Goal: Task Accomplishment & Management: Manage account settings

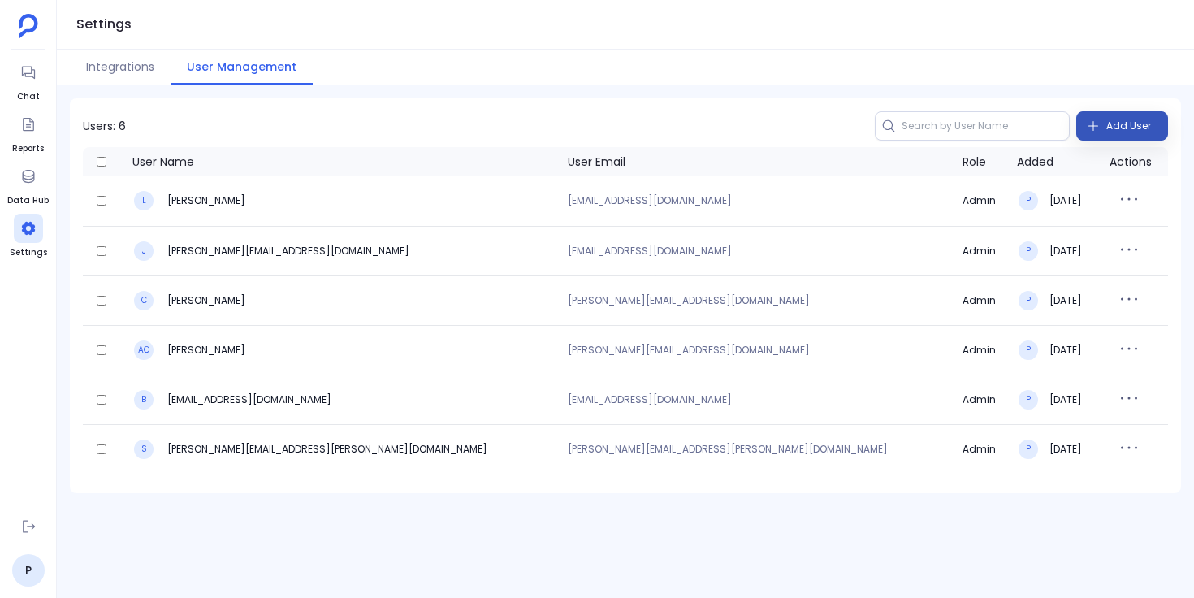
click at [1122, 131] on span "Add User" at bounding box center [1129, 126] width 45 height 26
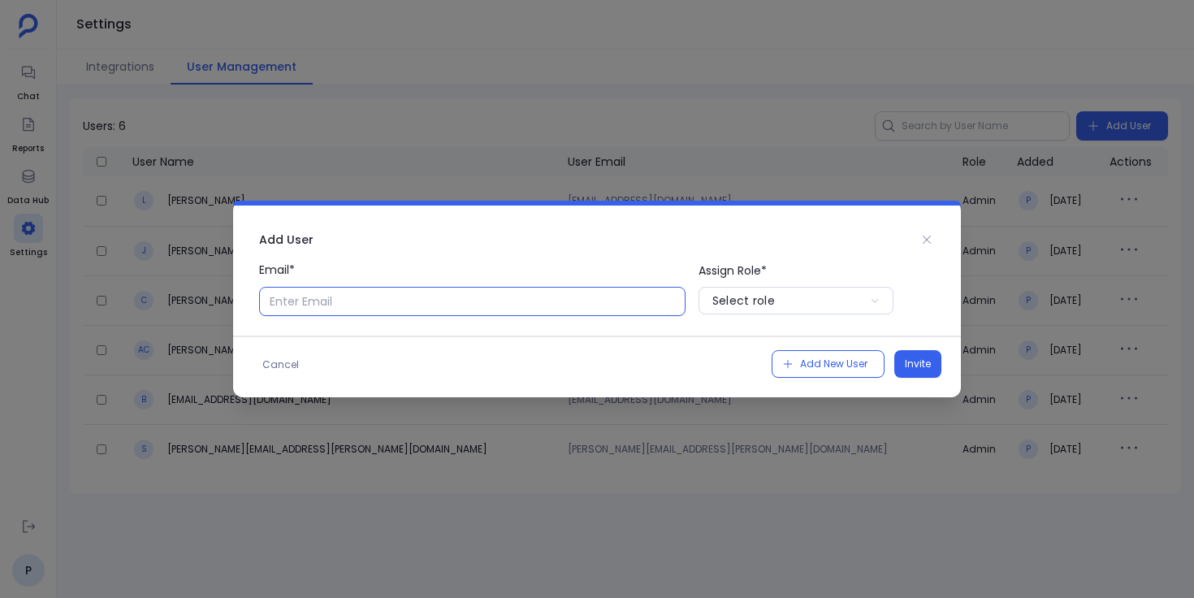
click at [632, 305] on input "Email*" at bounding box center [472, 301] width 427 height 29
type input "[EMAIL_ADDRESS][DOMAIN_NAME]"
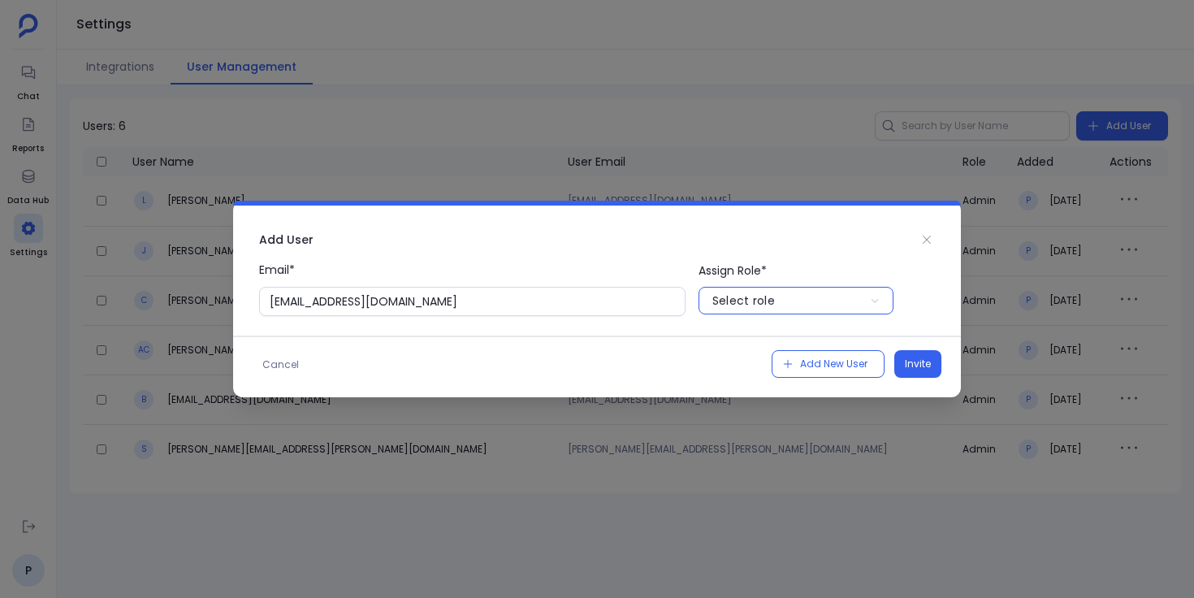
click at [743, 305] on div "Select role" at bounding box center [744, 301] width 63 height 16
click at [735, 366] on p "User" at bounding box center [796, 366] width 195 height 26
click at [912, 366] on span "Invite" at bounding box center [918, 364] width 26 height 16
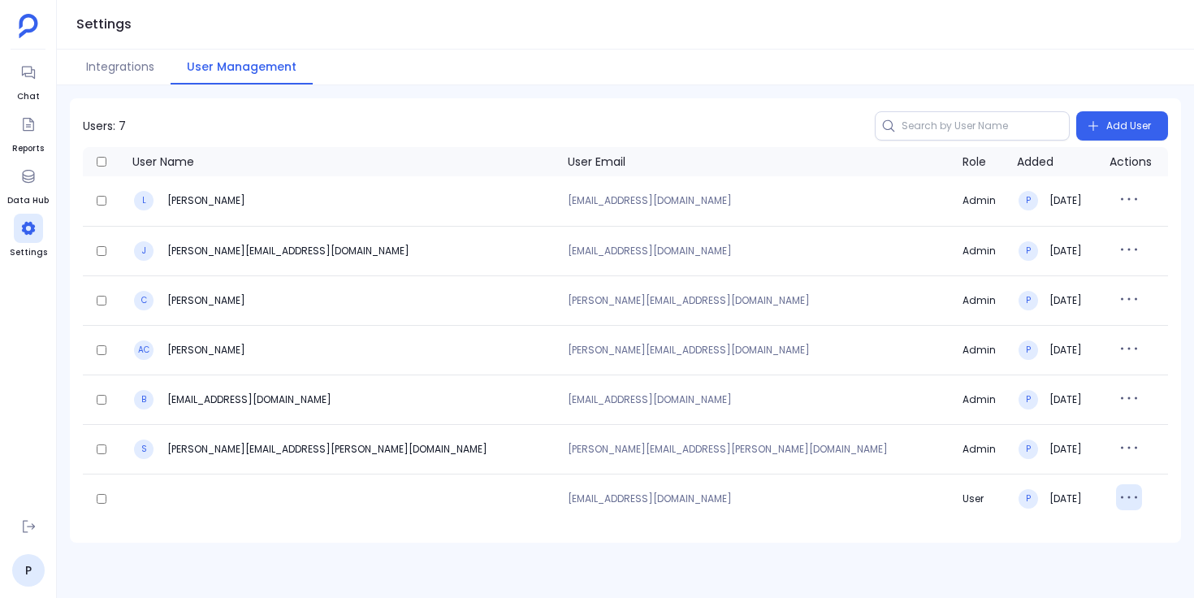
click at [1116, 501] on icon "button" at bounding box center [1129, 497] width 26 height 26
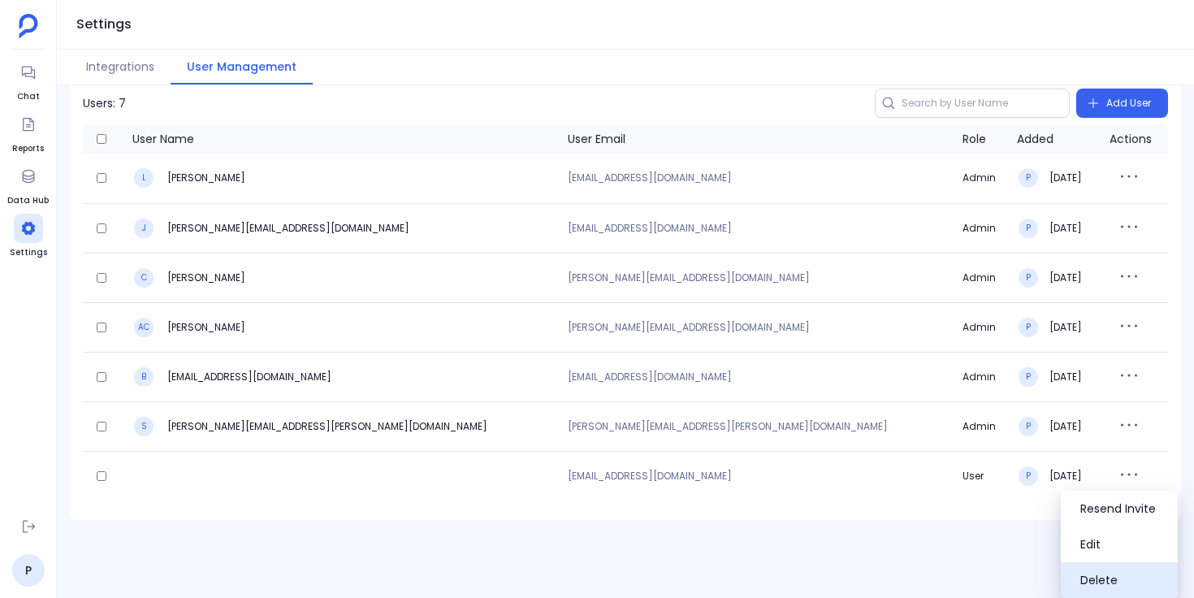
click at [1088, 572] on button "Delete" at bounding box center [1119, 580] width 117 height 36
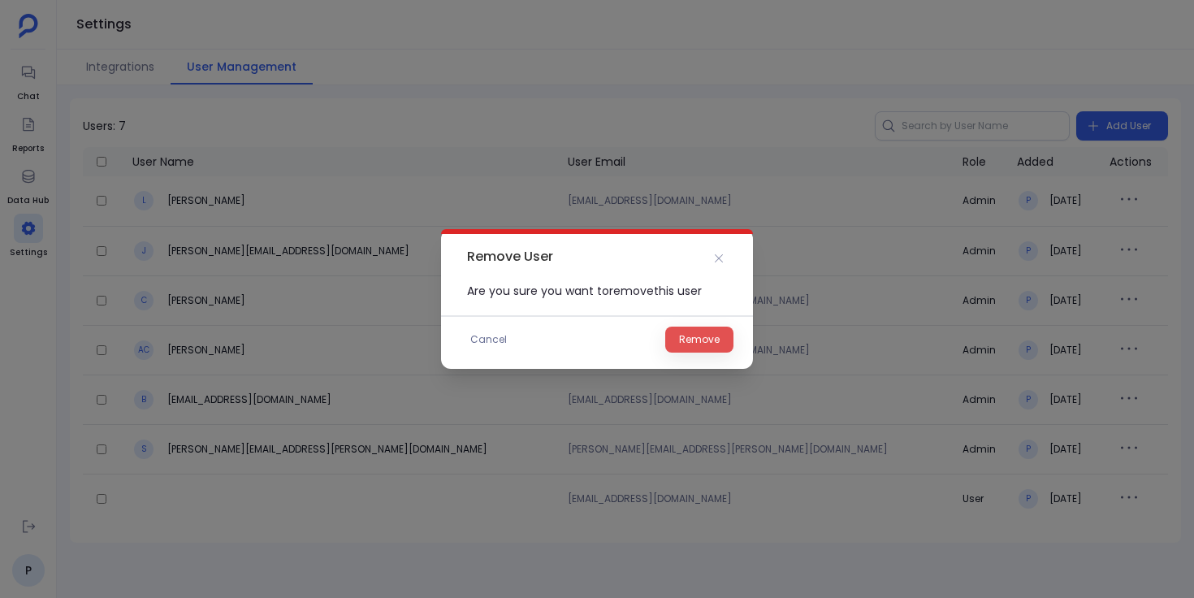
click at [713, 336] on span "Remove" at bounding box center [699, 340] width 41 height 16
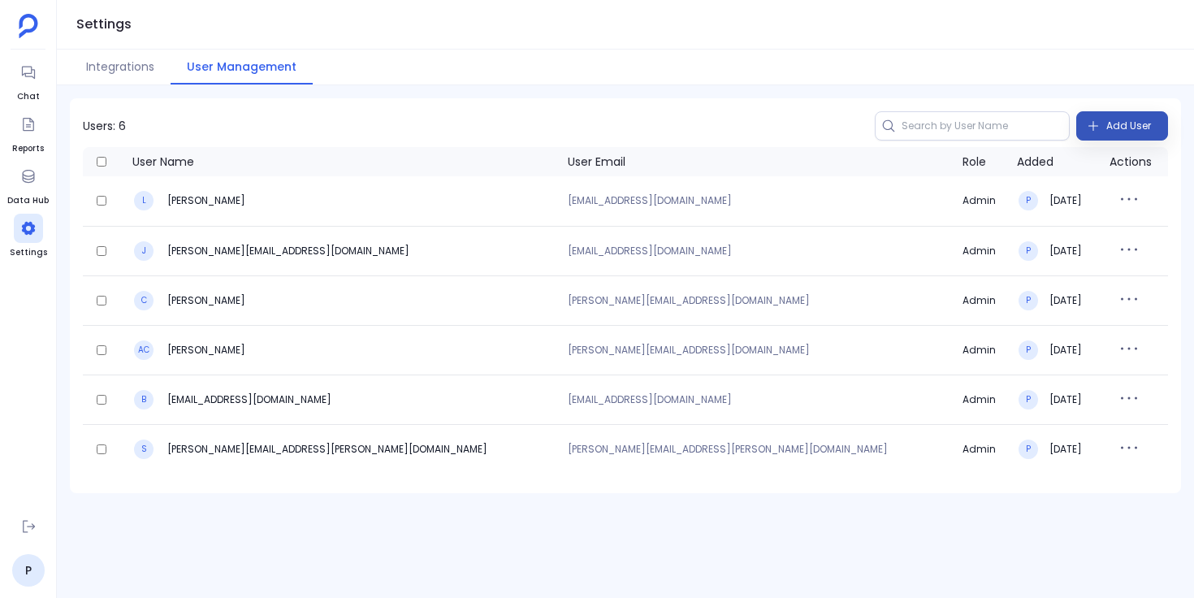
click at [1090, 124] on icon "button" at bounding box center [1093, 125] width 13 height 13
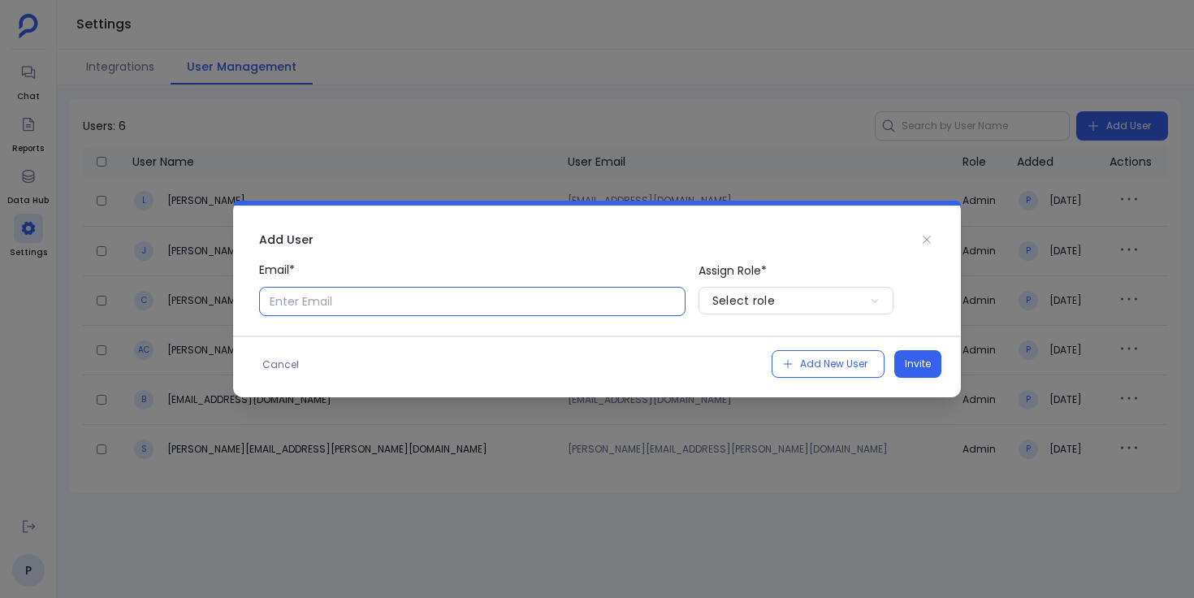
click at [541, 306] on input "Email*" at bounding box center [472, 301] width 427 height 29
type input "[EMAIL_ADDRESS][DOMAIN_NAME]"
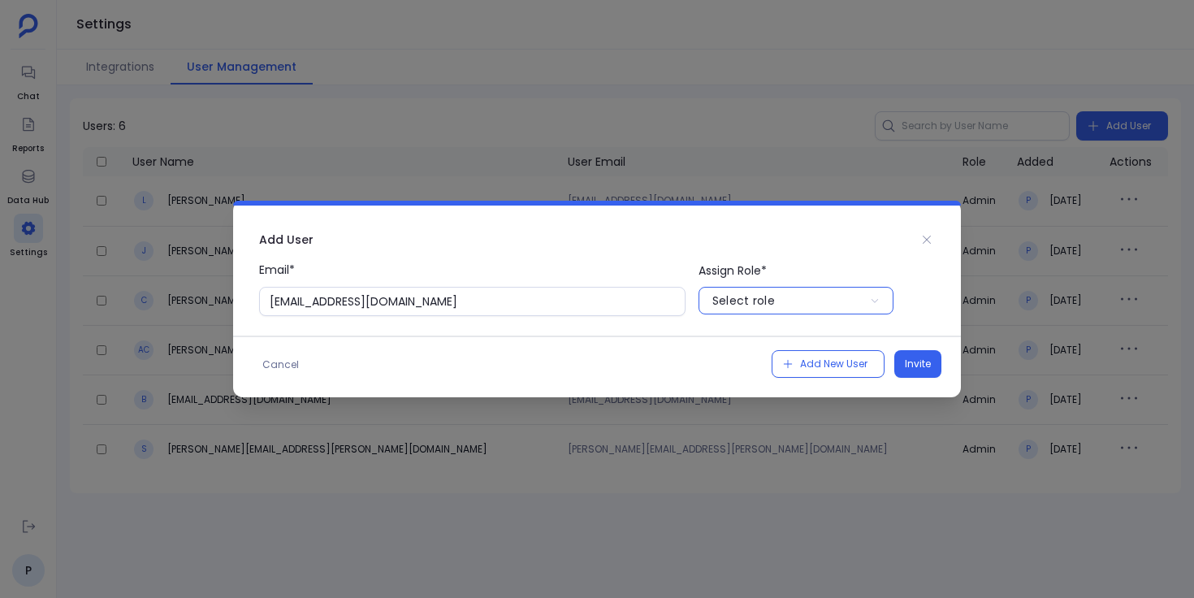
click at [743, 299] on div "Select role" at bounding box center [744, 301] width 63 height 16
click at [750, 366] on p "User" at bounding box center [796, 366] width 195 height 26
click at [923, 359] on span "Invite" at bounding box center [918, 364] width 26 height 16
click at [926, 236] on icon at bounding box center [927, 239] width 13 height 13
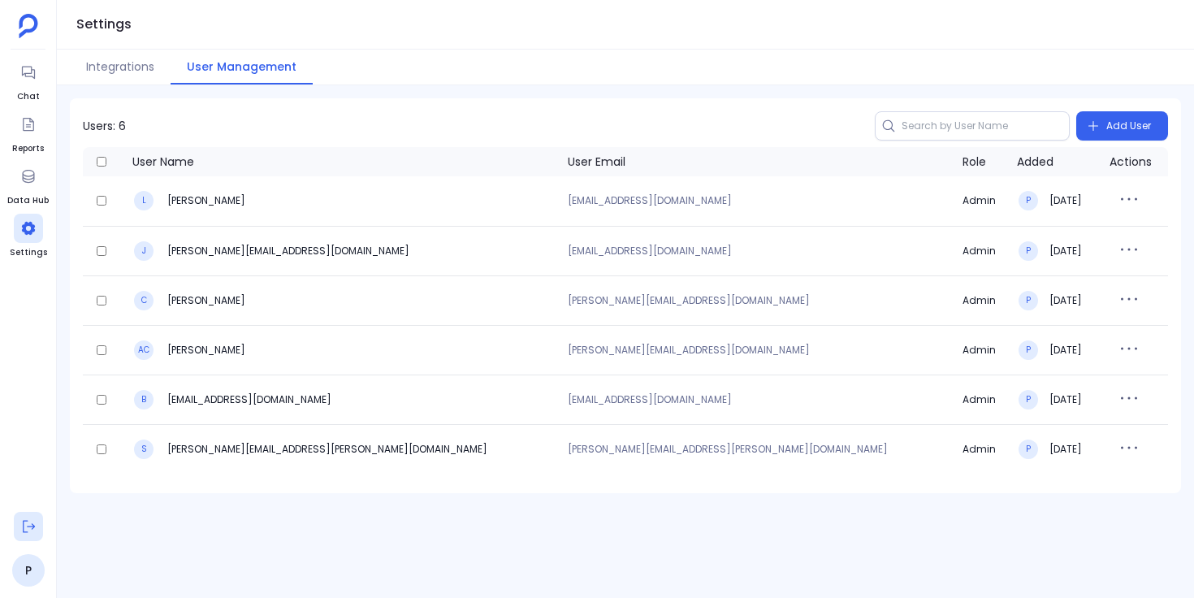
click at [33, 528] on icon at bounding box center [28, 526] width 16 height 16
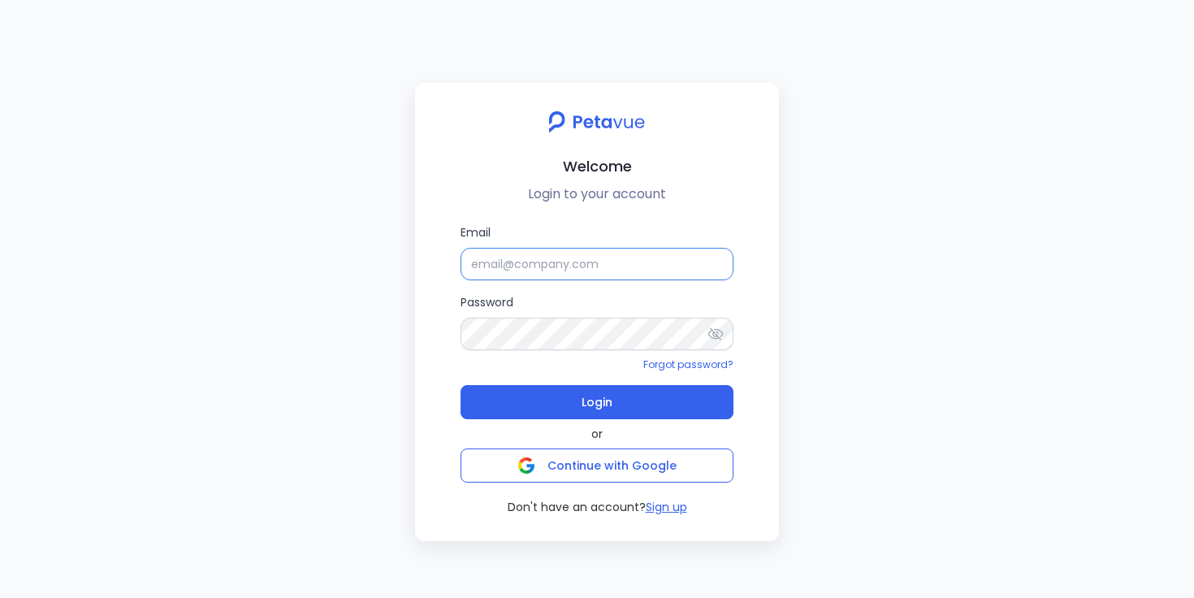
click at [579, 269] on input "Email" at bounding box center [597, 264] width 273 height 33
type input "[PERSON_NAME][EMAIL_ADDRESS][PERSON_NAME][DOMAIN_NAME]"
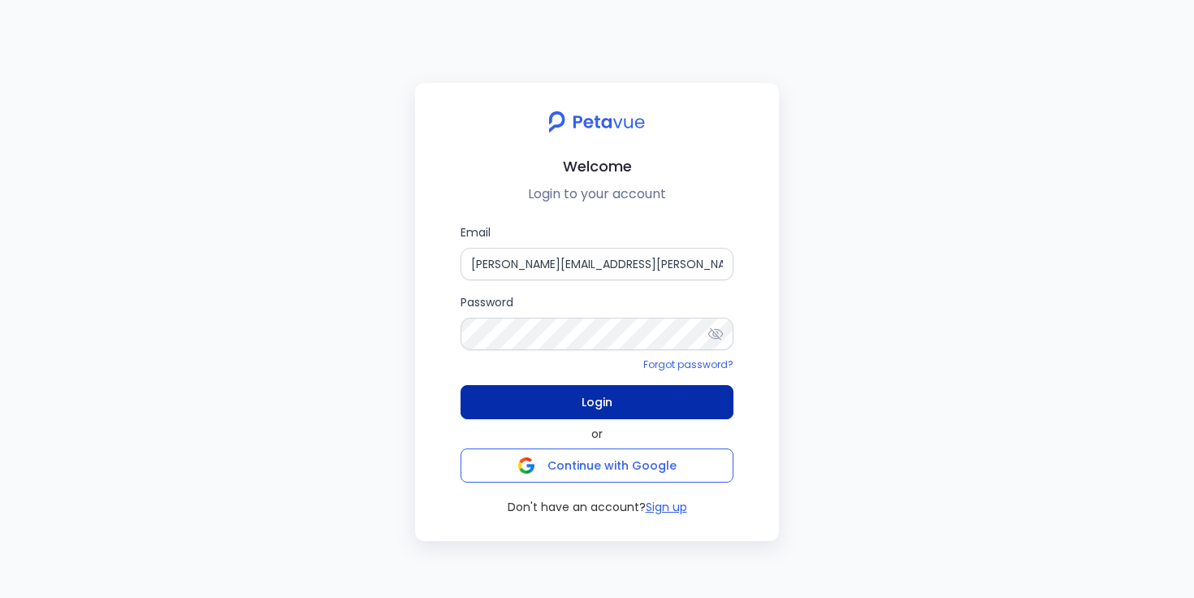
click at [587, 397] on span "Login" at bounding box center [597, 402] width 31 height 23
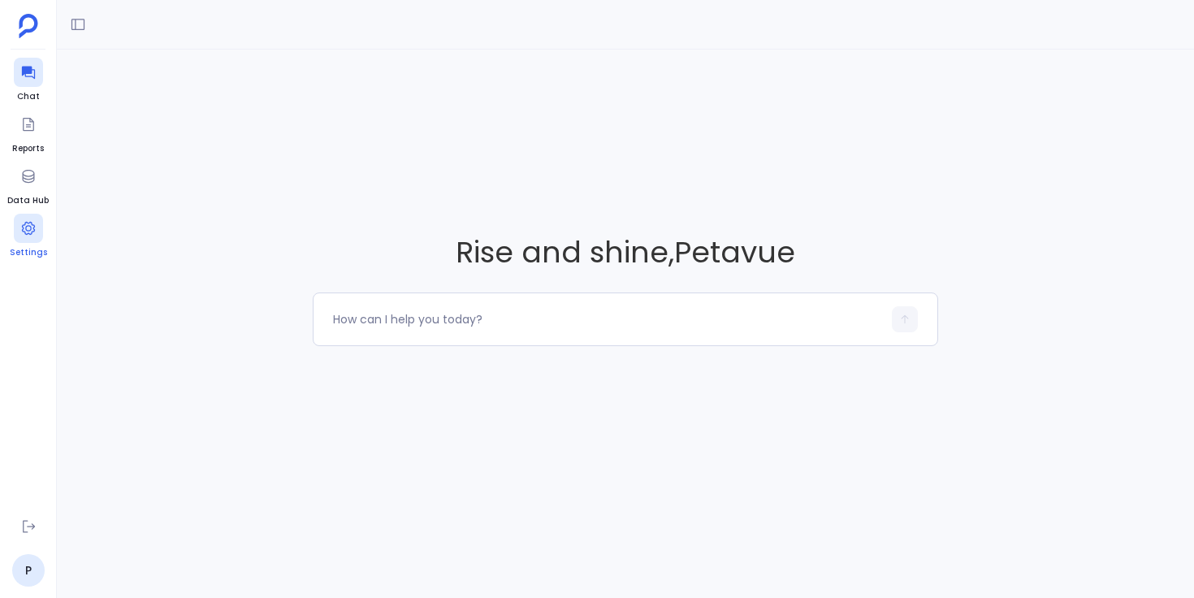
click at [25, 237] on div at bounding box center [28, 228] width 29 height 29
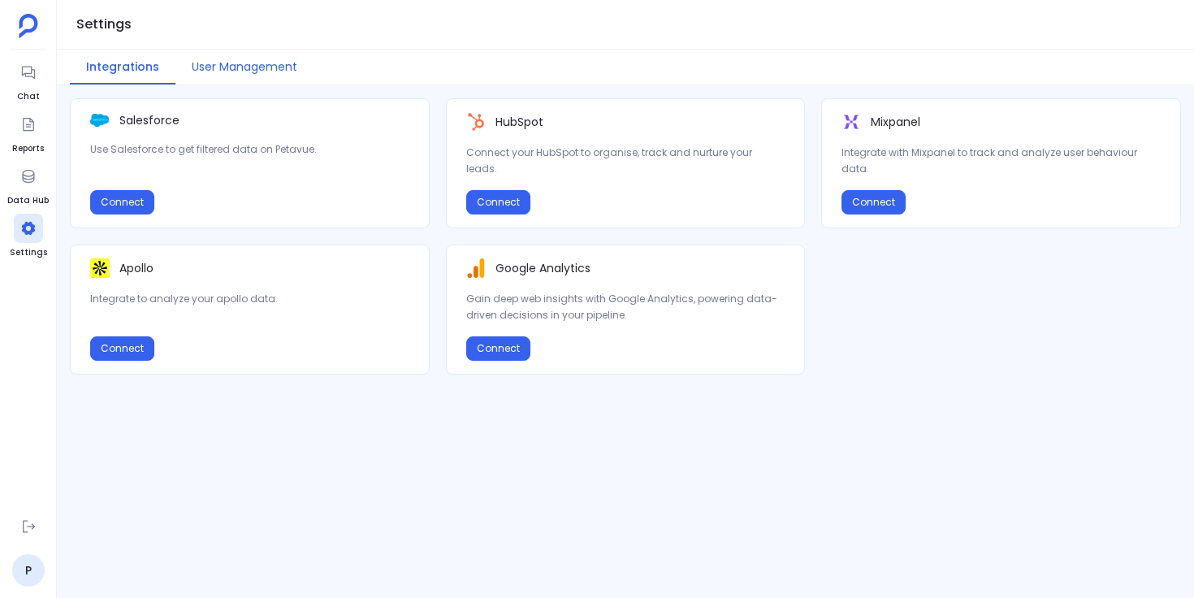
click at [278, 73] on button "User Management" at bounding box center [245, 67] width 138 height 35
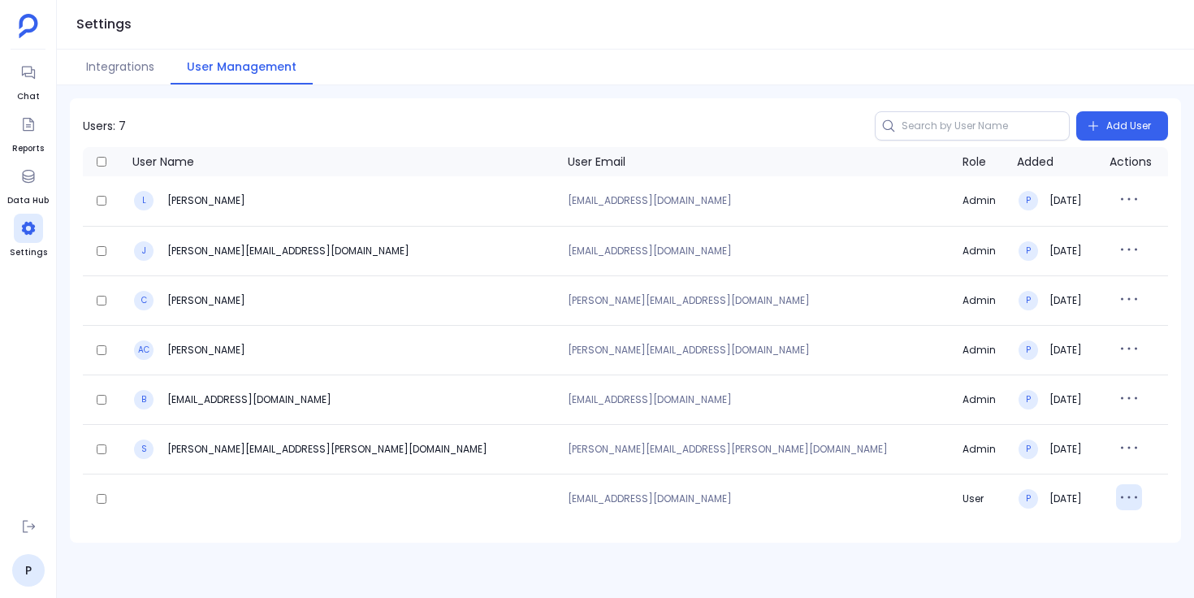
click at [1116, 497] on icon "button" at bounding box center [1129, 497] width 26 height 26
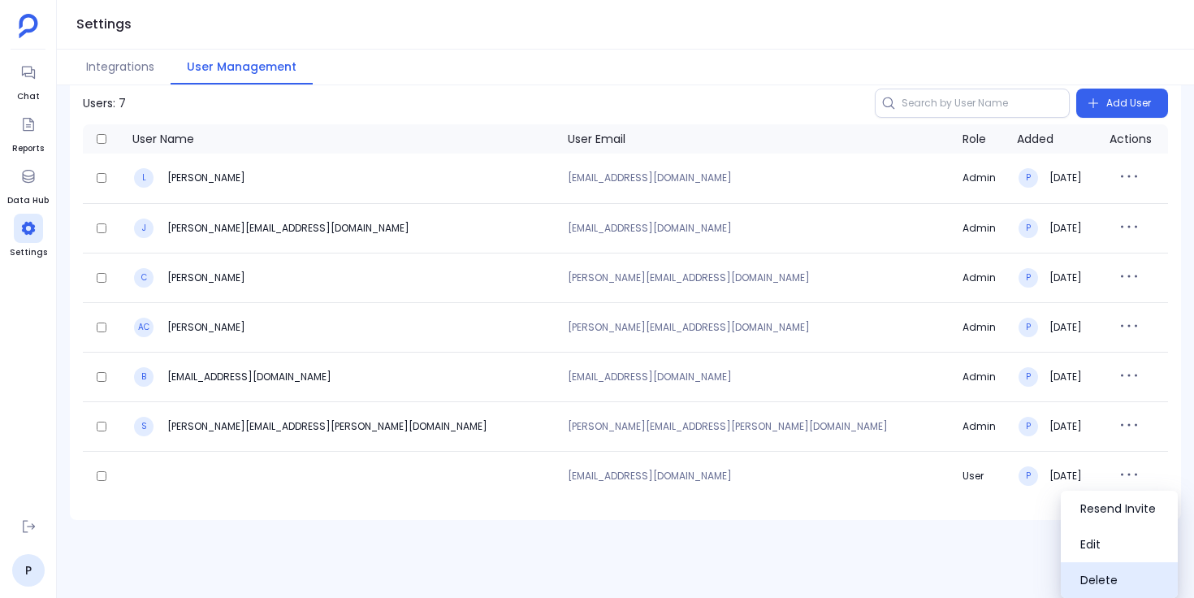
click at [1096, 583] on button "Delete" at bounding box center [1119, 580] width 117 height 36
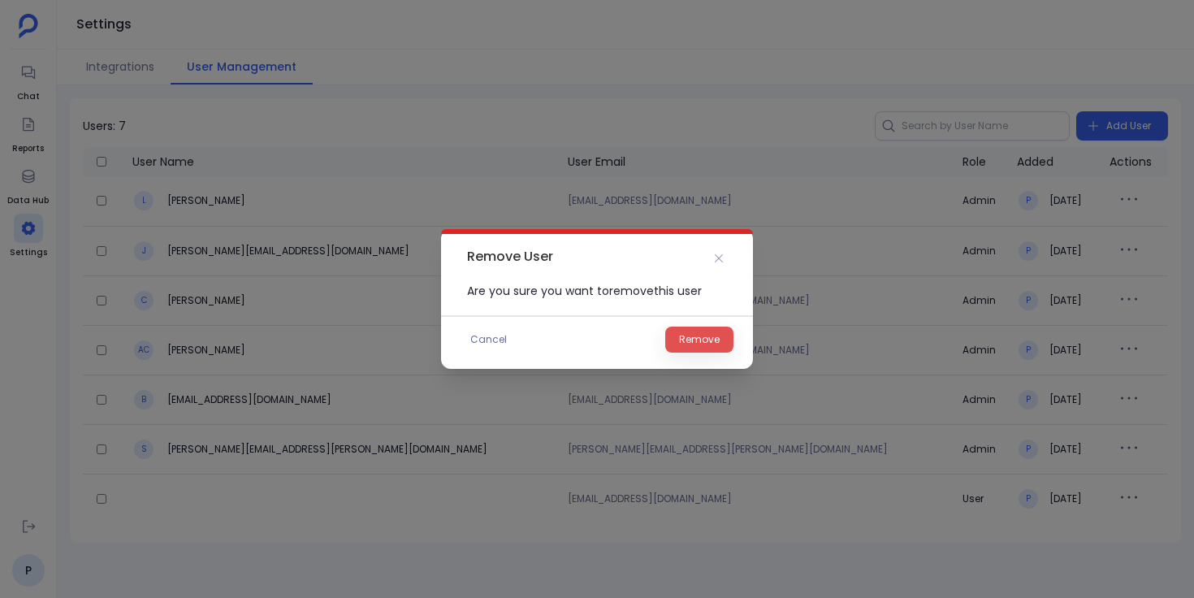
click at [719, 340] on span "Remove" at bounding box center [699, 340] width 41 height 16
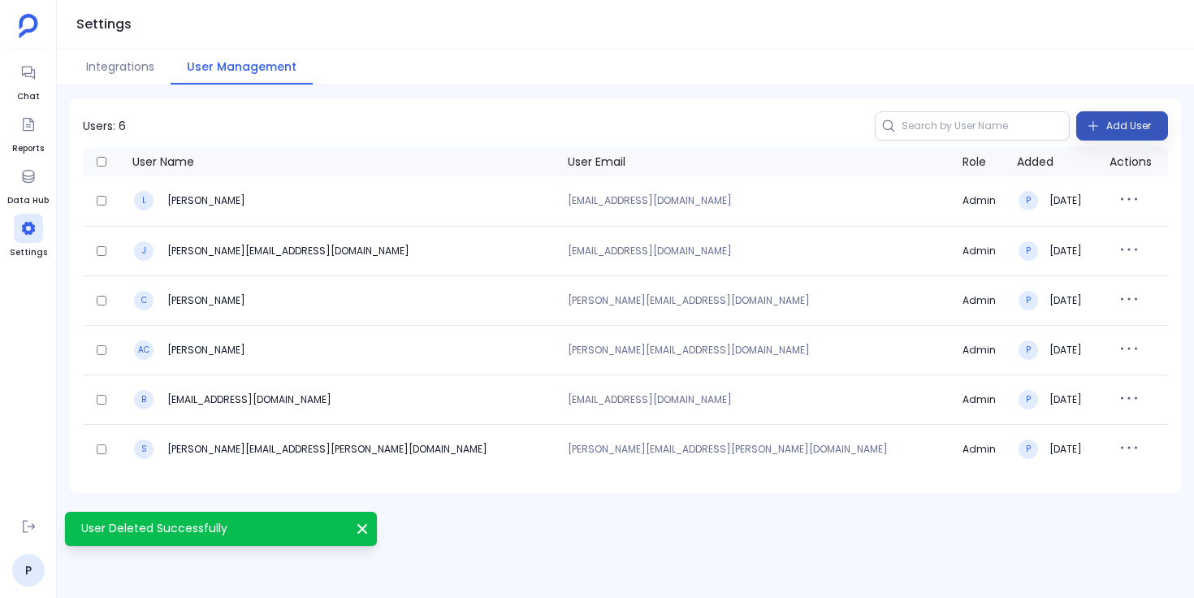
click at [1111, 137] on span "Add User" at bounding box center [1129, 126] width 45 height 26
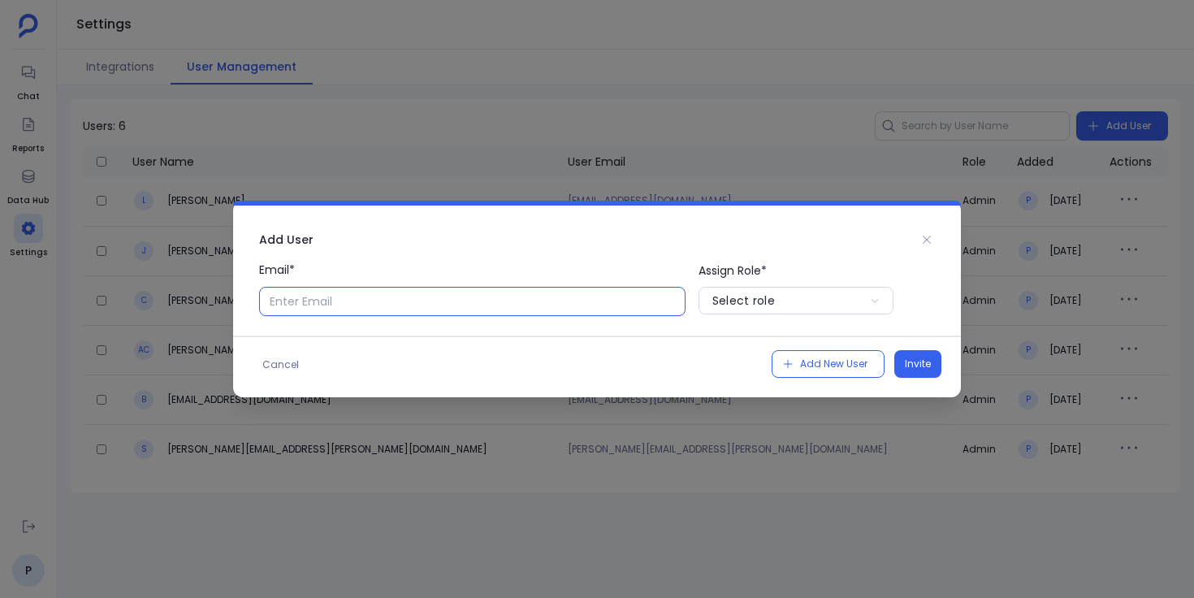
click at [594, 311] on input "Email*" at bounding box center [472, 301] width 427 height 29
type input "[EMAIL_ADDRESS][DOMAIN_NAME]"
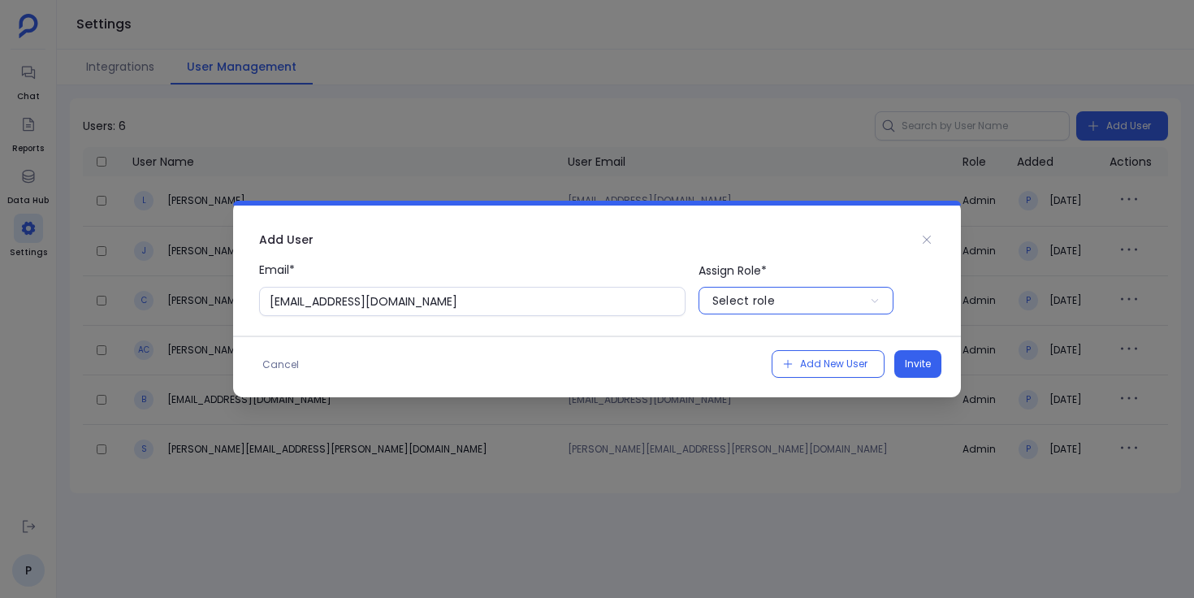
click at [752, 301] on div "Select role" at bounding box center [744, 301] width 63 height 16
click at [746, 366] on p "User" at bounding box center [796, 366] width 195 height 26
click at [920, 367] on span "Invite" at bounding box center [918, 364] width 26 height 16
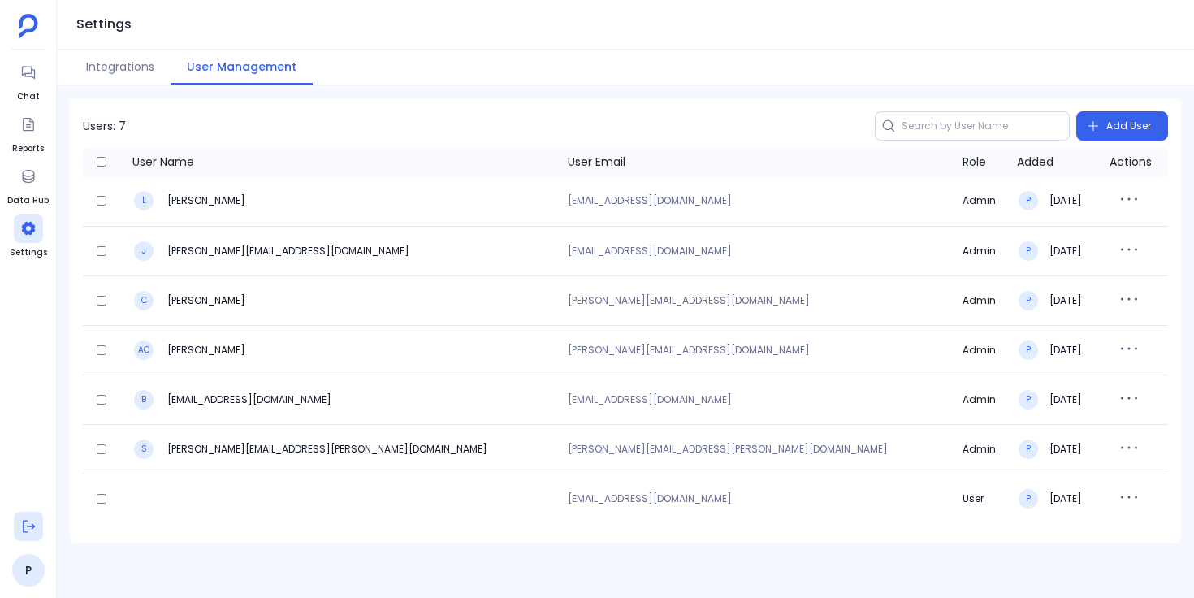
click at [24, 524] on icon at bounding box center [28, 526] width 16 height 16
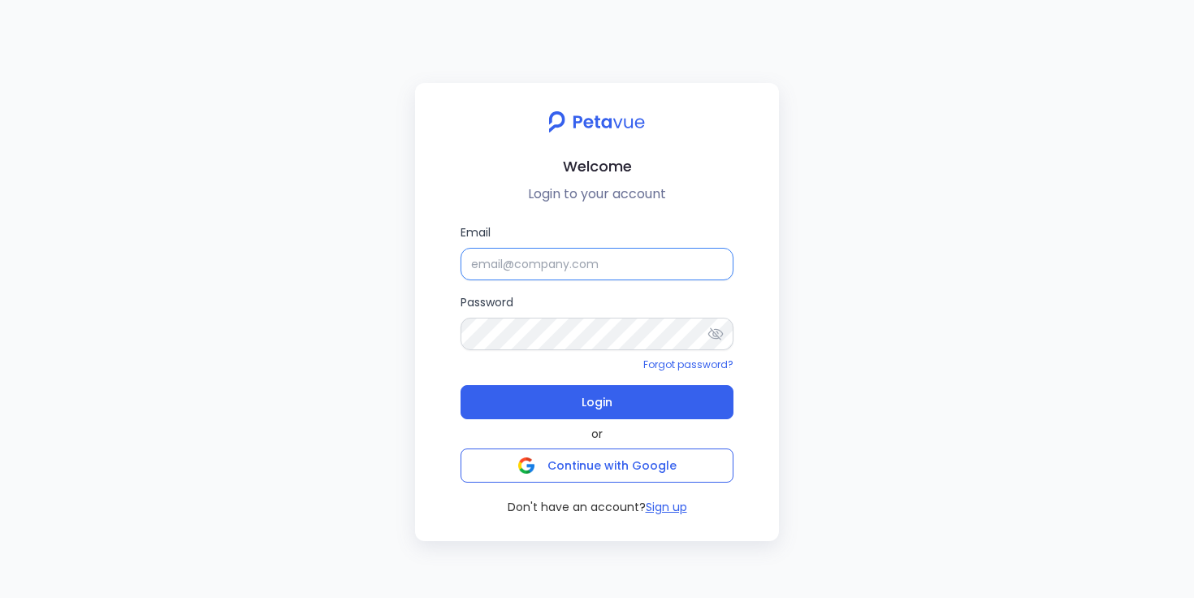
click at [522, 269] on input "Email" at bounding box center [597, 264] width 273 height 33
type input "[PERSON_NAME][EMAIL_ADDRESS][PERSON_NAME][DOMAIN_NAME]"
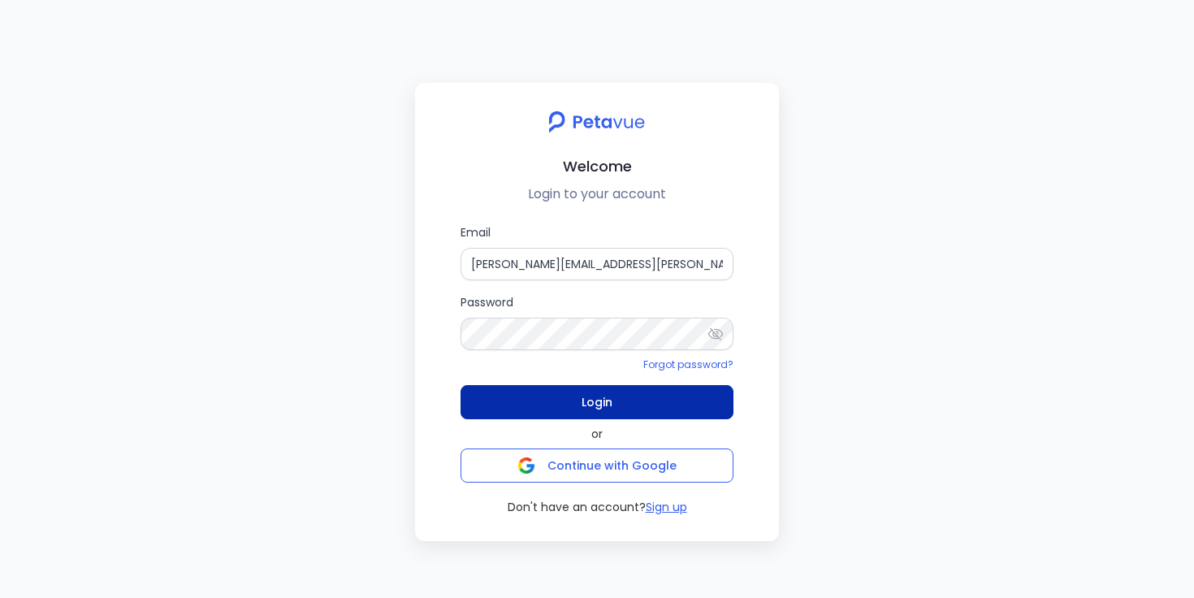
click at [558, 403] on button "Login" at bounding box center [597, 402] width 273 height 34
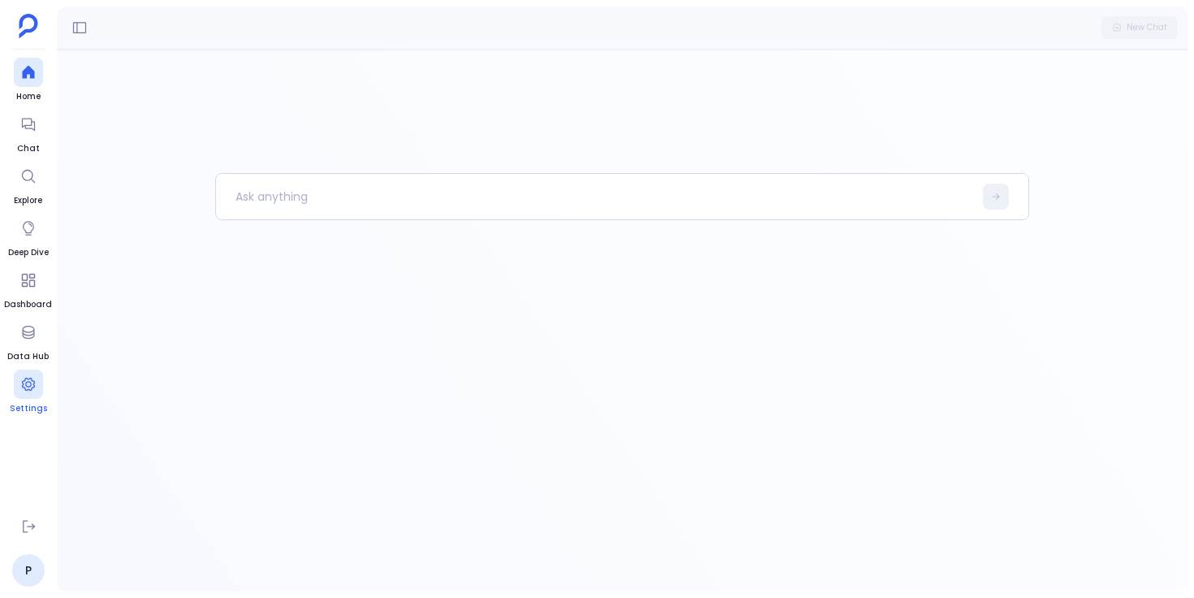
click at [30, 388] on icon at bounding box center [28, 384] width 16 height 16
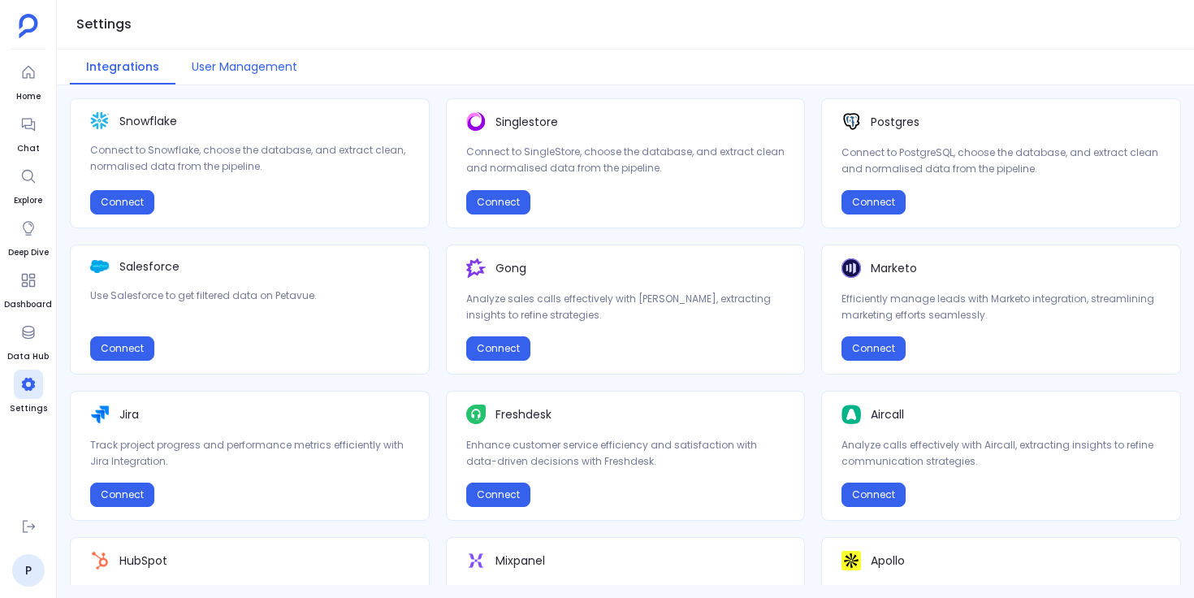
click at [262, 65] on button "User Management" at bounding box center [245, 67] width 138 height 35
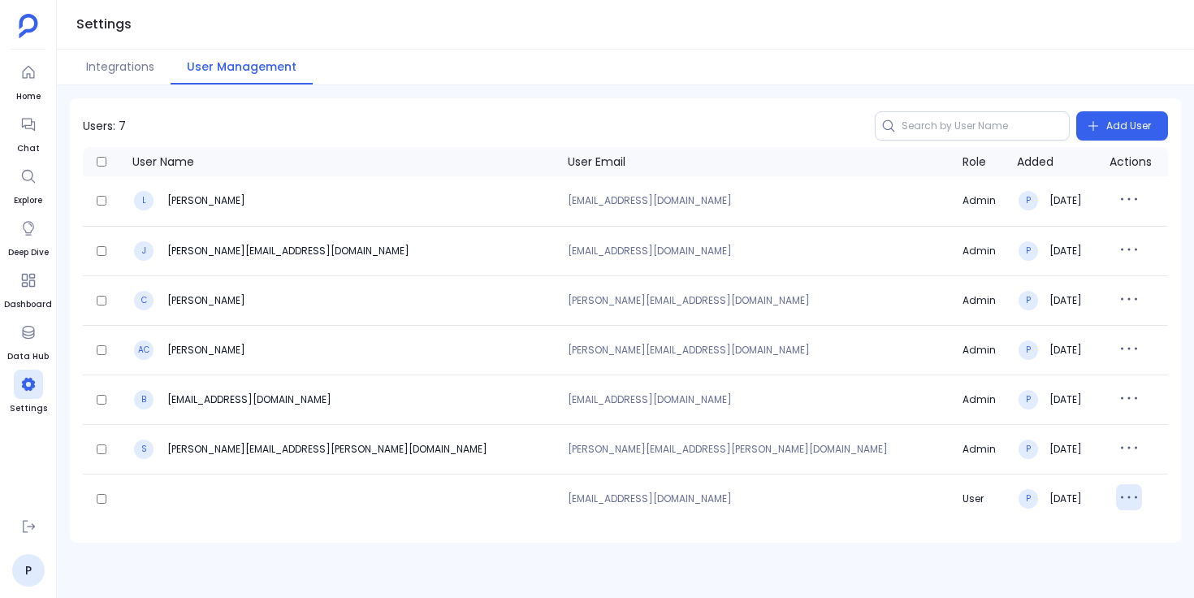
click at [1116, 499] on icon "button" at bounding box center [1129, 497] width 26 height 26
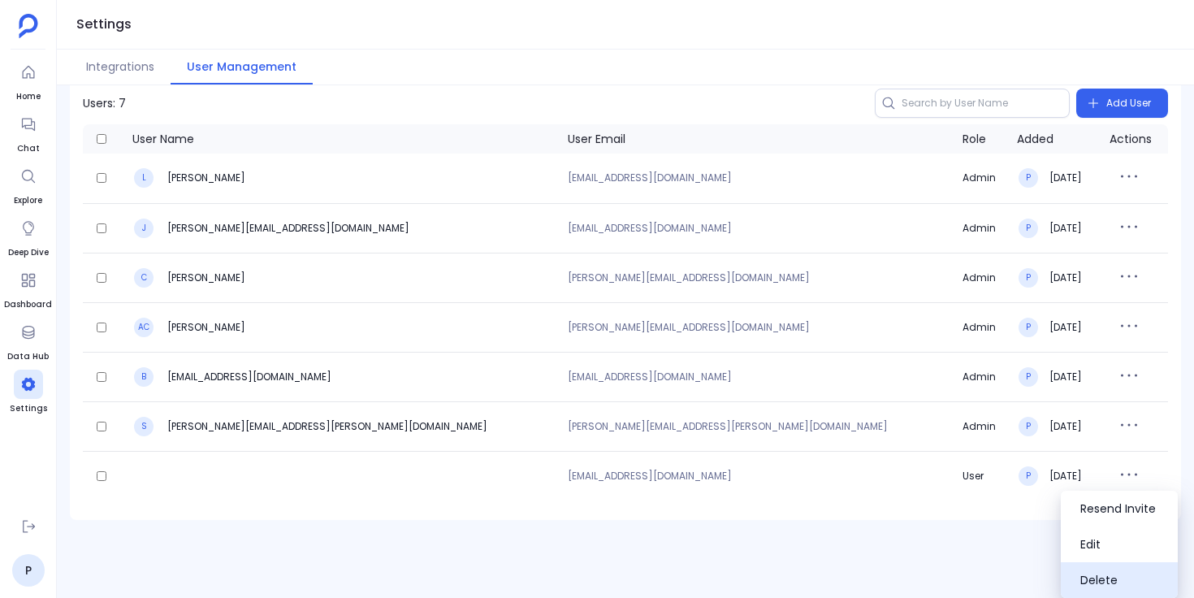
click at [1090, 576] on button "Delete" at bounding box center [1119, 580] width 117 height 36
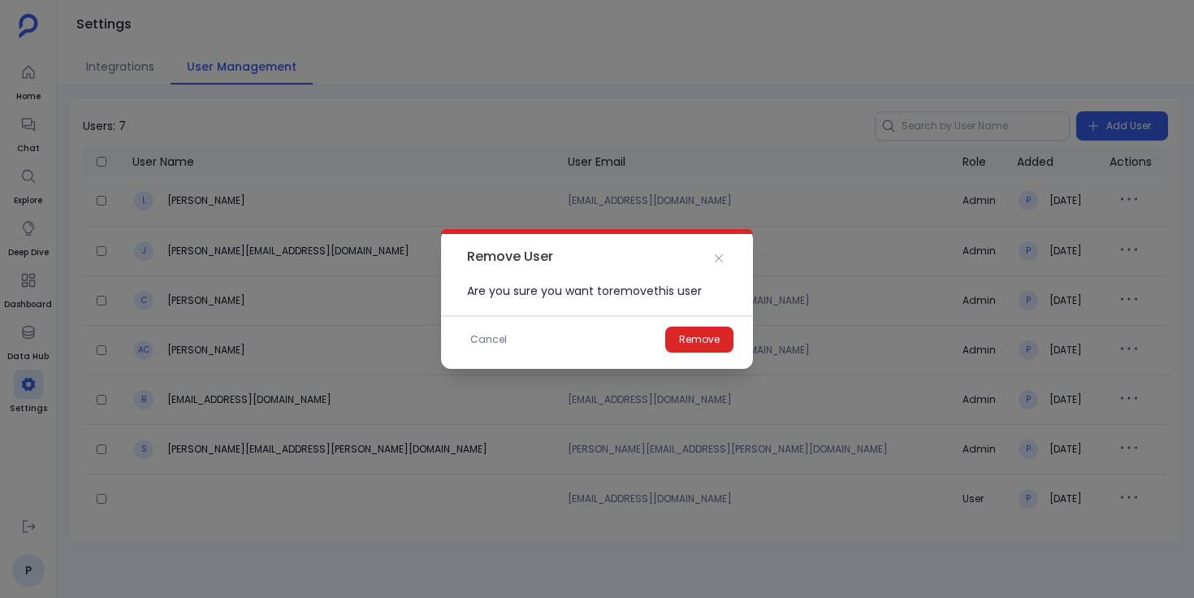
scroll to position [0, 0]
click at [712, 343] on span "Remove" at bounding box center [699, 340] width 41 height 16
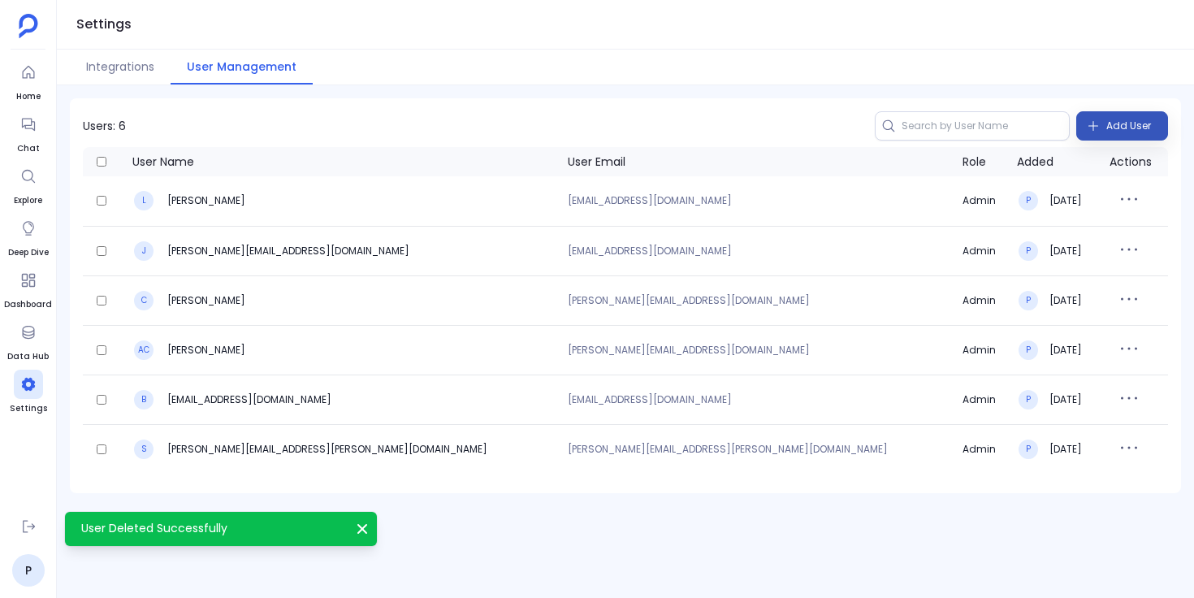
click at [1115, 131] on span "Add User" at bounding box center [1129, 126] width 45 height 26
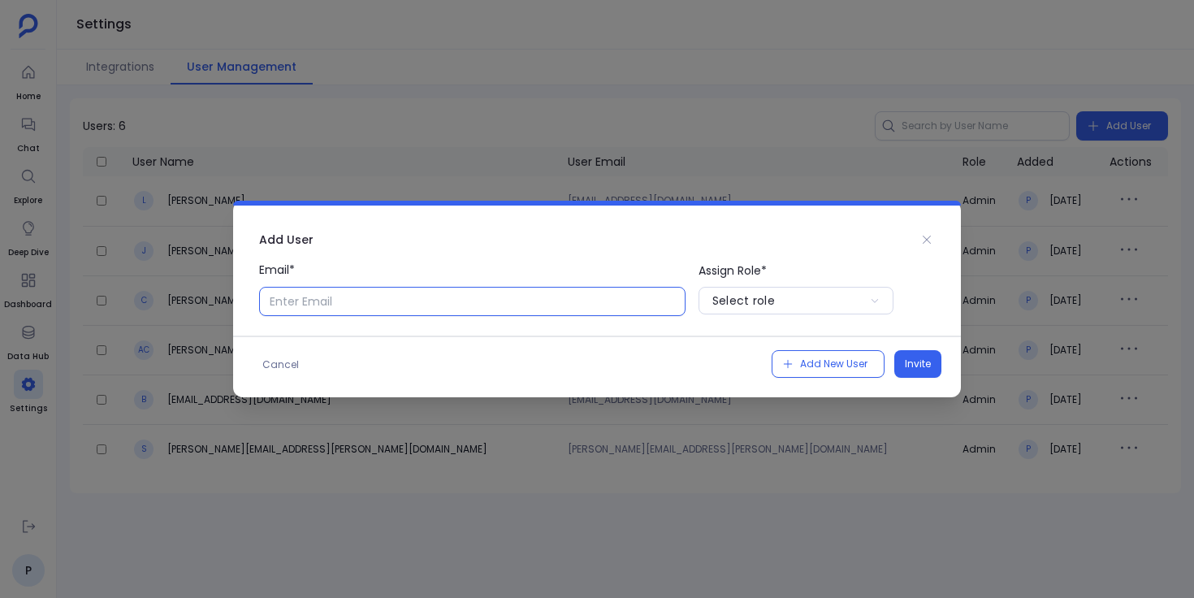
click at [551, 300] on input "Email*" at bounding box center [472, 301] width 427 height 29
type input "[EMAIL_ADDRESS][DOMAIN_NAME]"
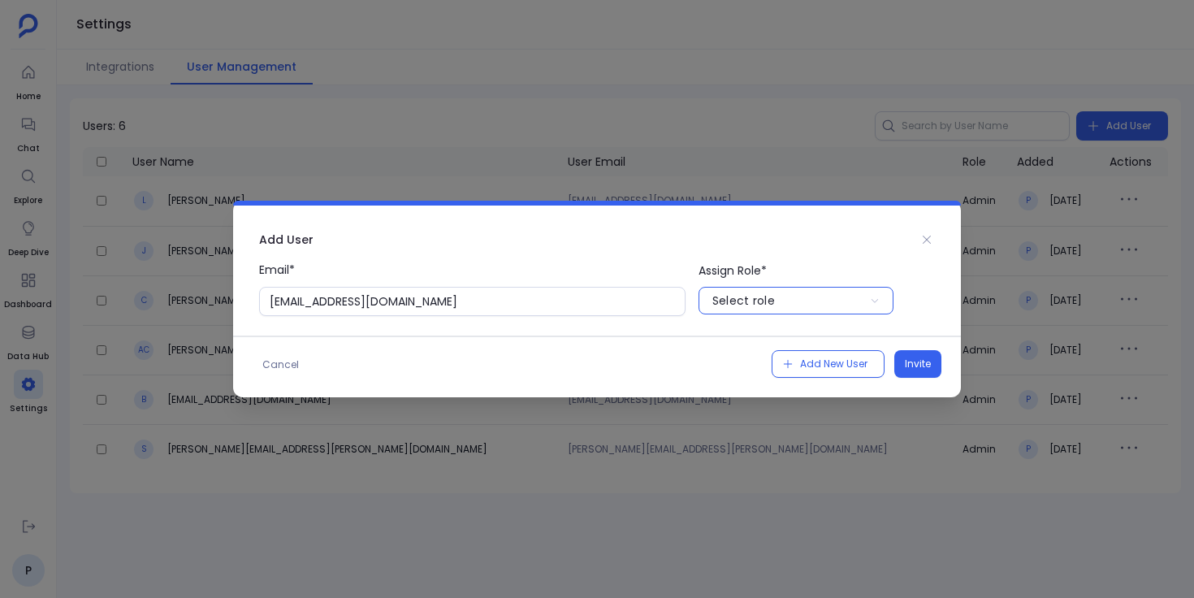
click at [725, 301] on div "Select role" at bounding box center [744, 301] width 63 height 16
click at [734, 362] on p "User" at bounding box center [796, 366] width 195 height 26
click at [934, 364] on button "Invite" at bounding box center [918, 364] width 47 height 28
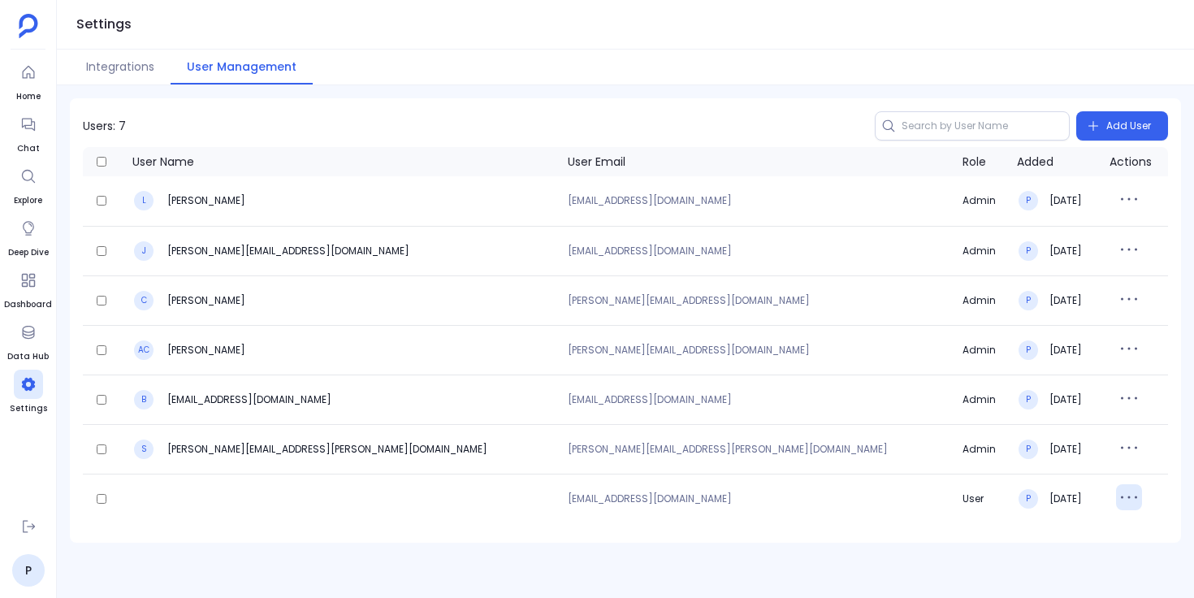
click at [1116, 496] on icon "button" at bounding box center [1129, 497] width 26 height 26
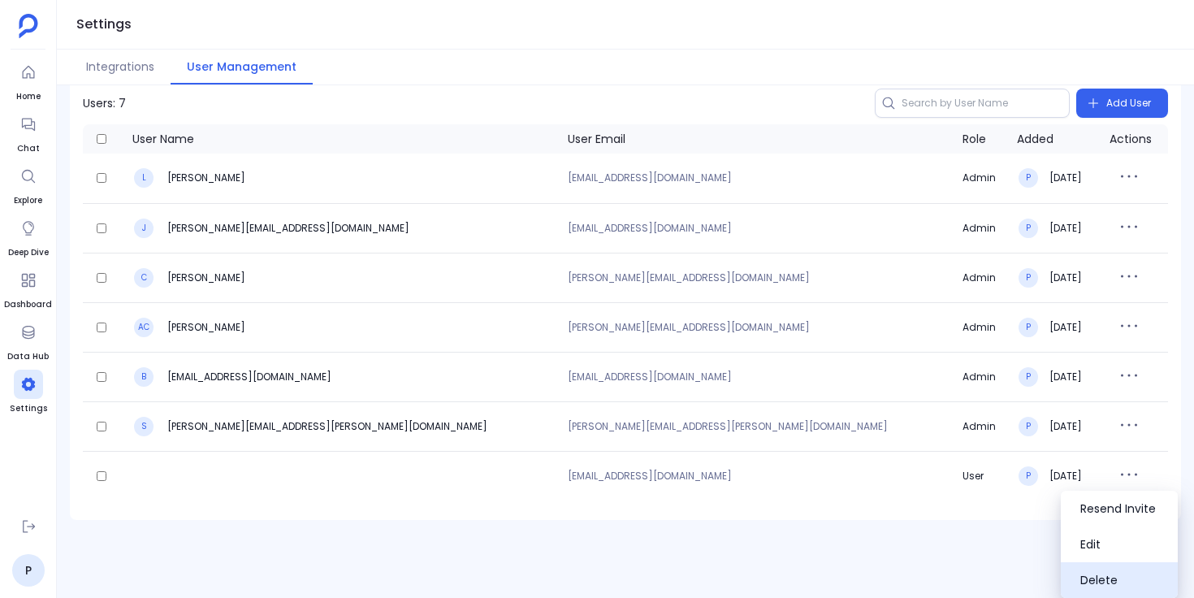
click at [1120, 580] on button "Delete" at bounding box center [1119, 580] width 117 height 36
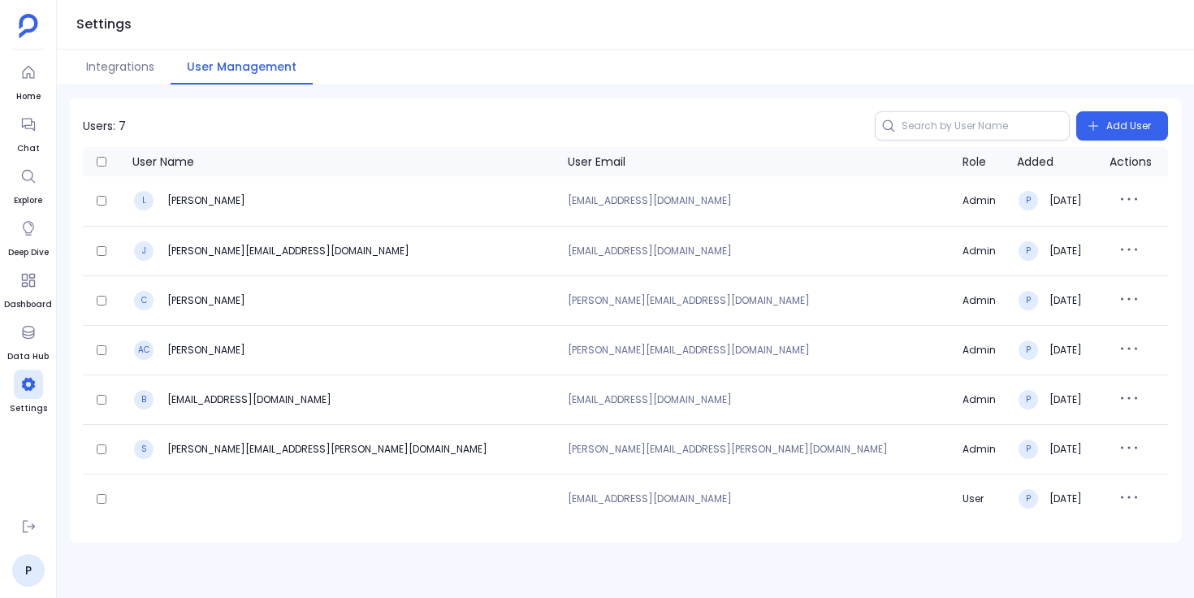
scroll to position [0, 0]
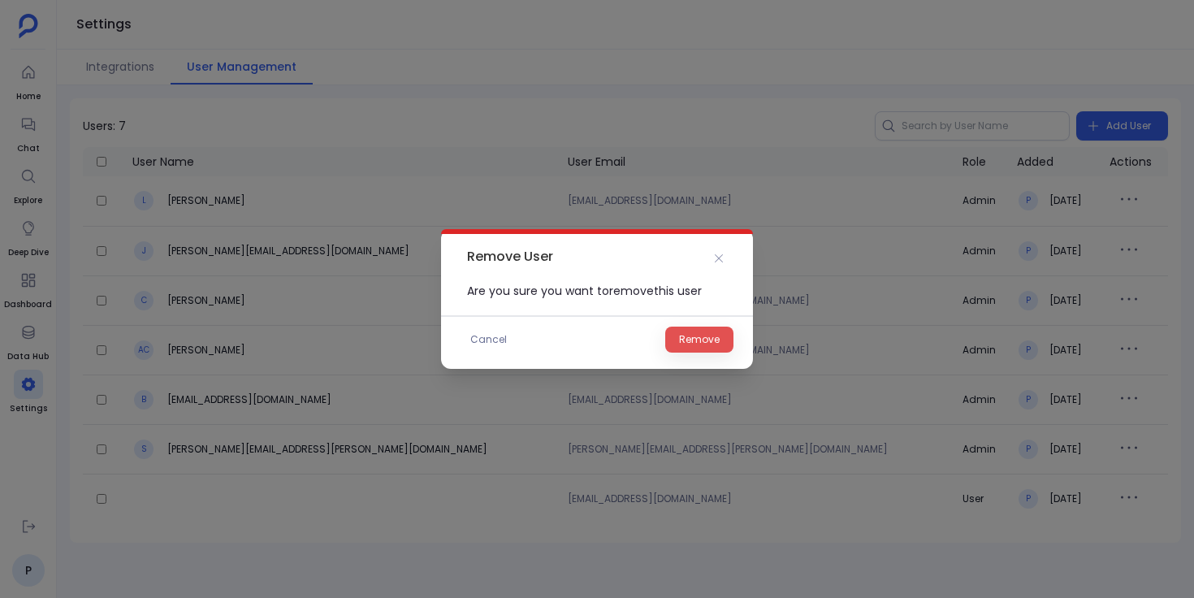
click at [696, 334] on span "Remove" at bounding box center [699, 340] width 41 height 16
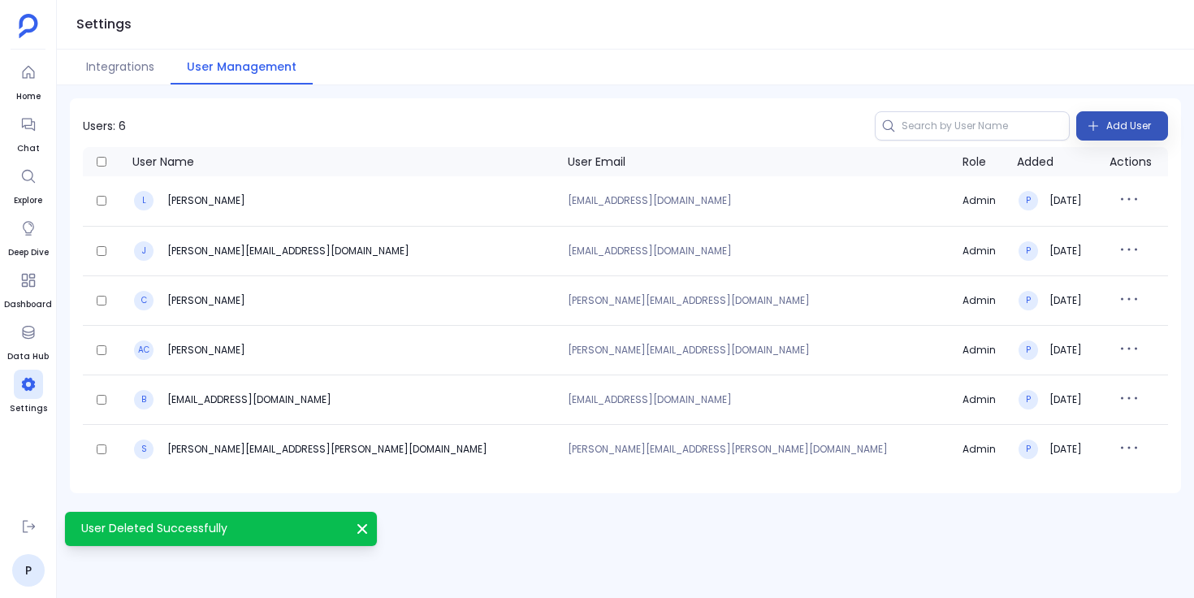
click at [1125, 122] on span "Add User" at bounding box center [1129, 126] width 45 height 26
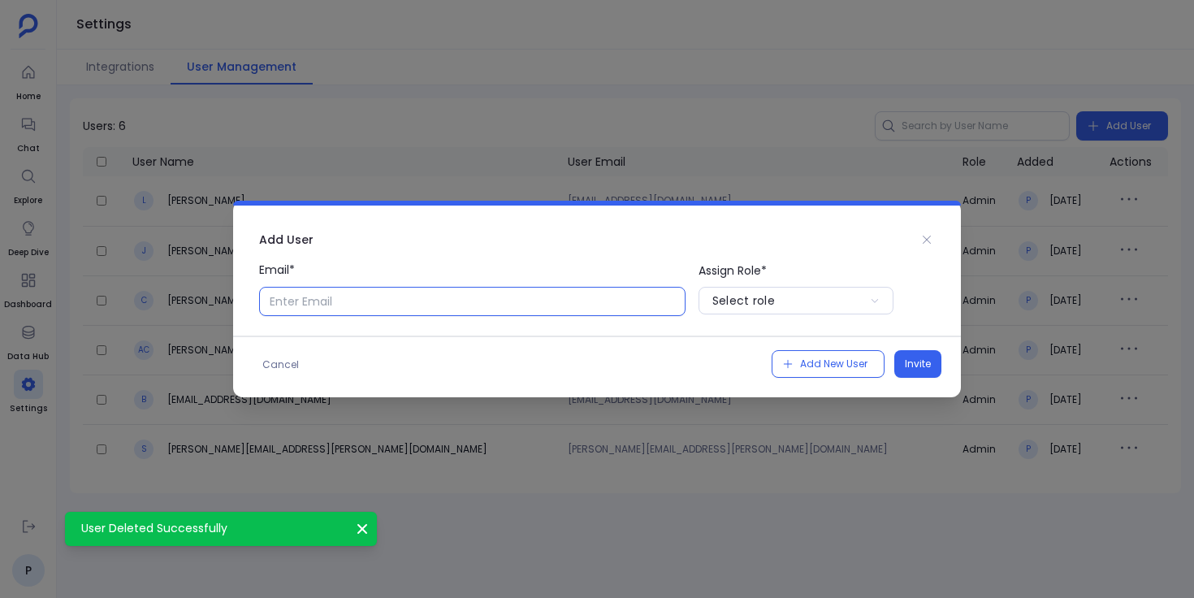
click at [502, 314] on input "Email*" at bounding box center [472, 301] width 427 height 29
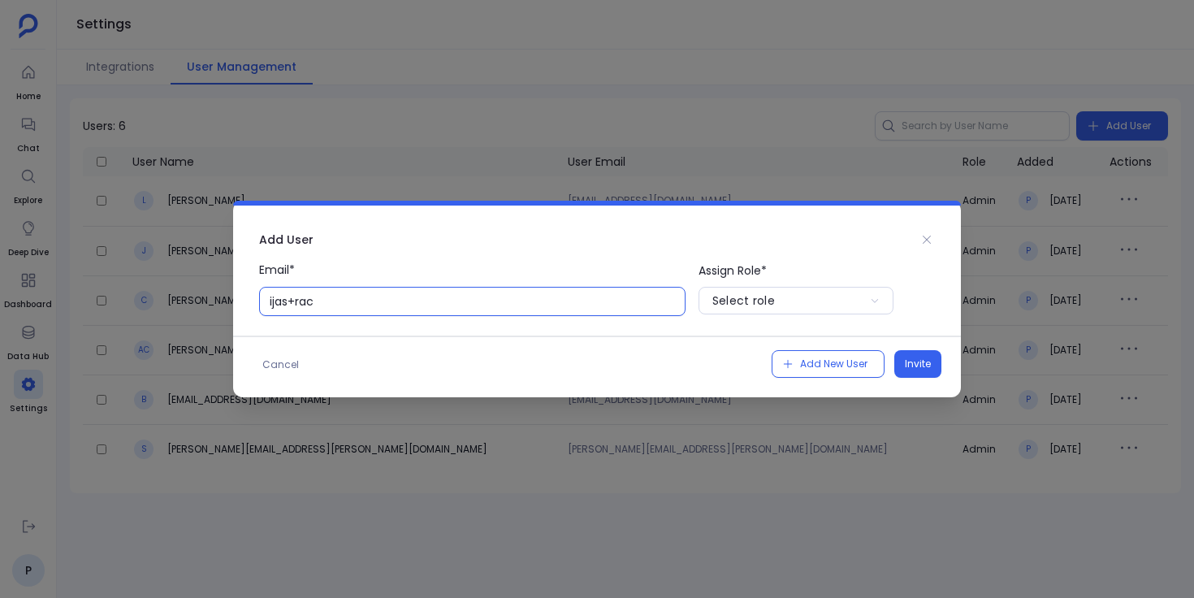
type input "[EMAIL_ADDRESS][DOMAIN_NAME]"
click at [753, 298] on div "Select role" at bounding box center [744, 301] width 63 height 16
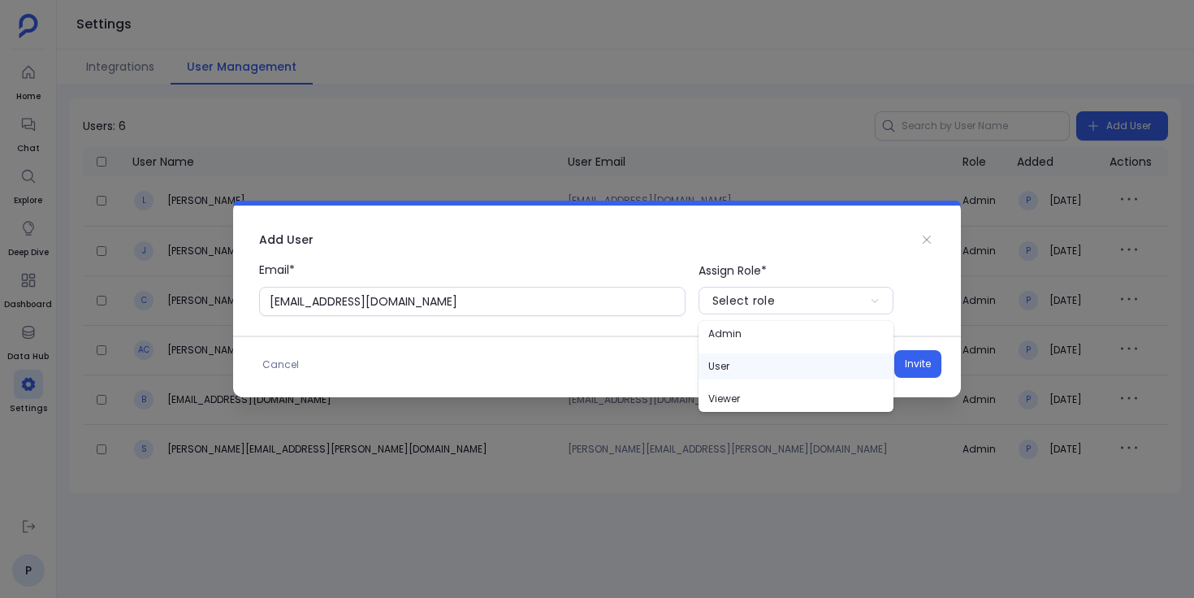
click at [748, 358] on p "User" at bounding box center [796, 366] width 195 height 26
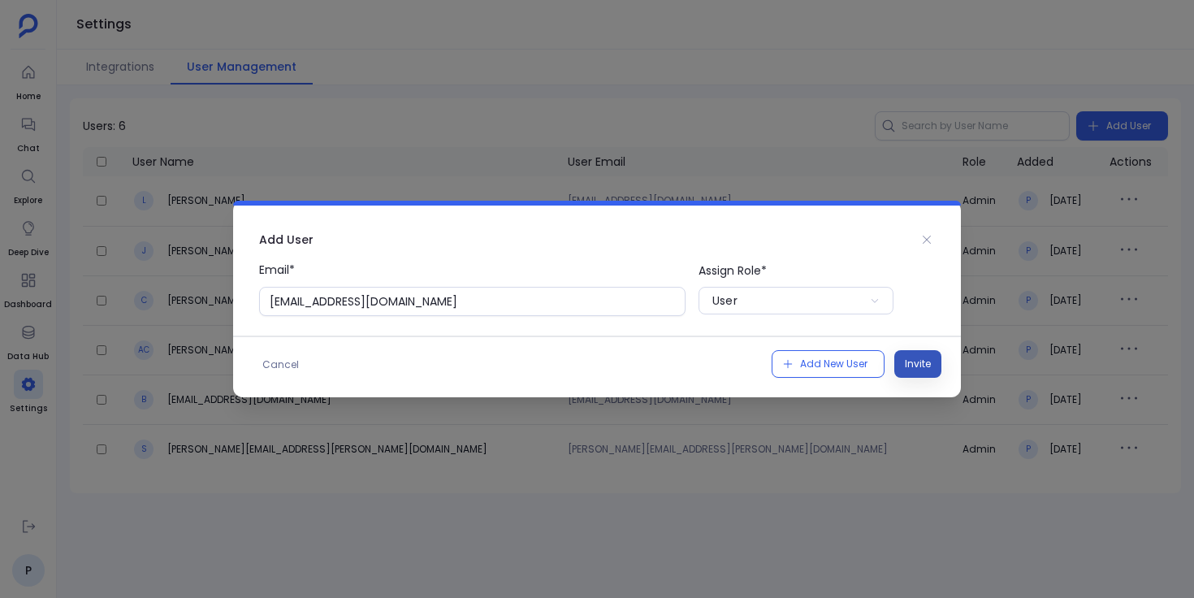
click at [924, 355] on button "Invite" at bounding box center [918, 364] width 47 height 28
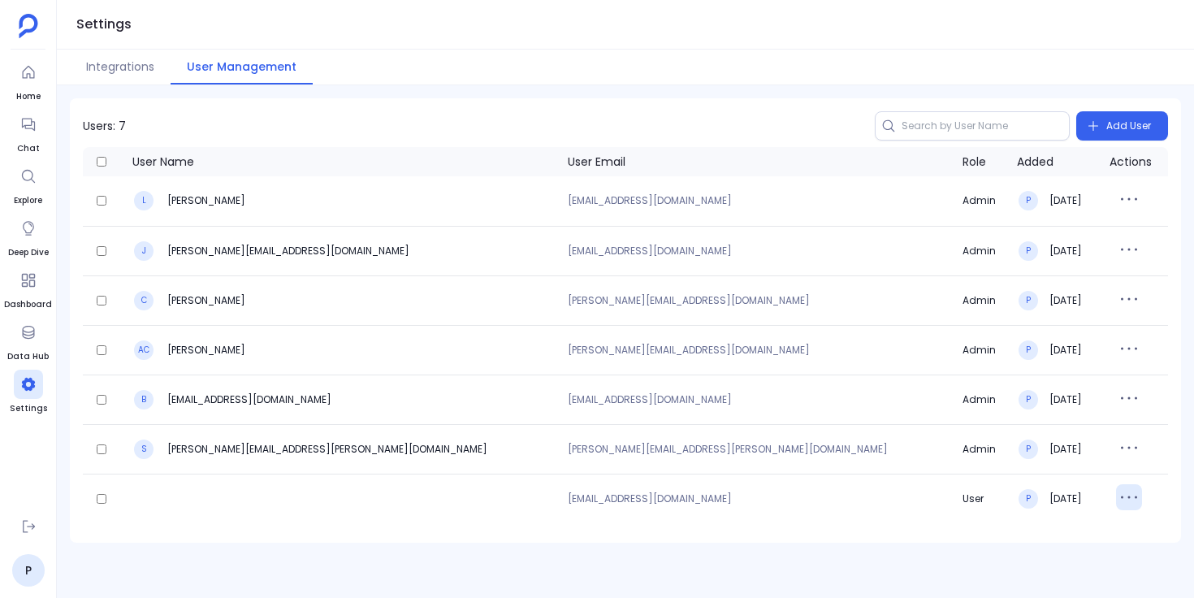
click at [1116, 503] on icon "button" at bounding box center [1129, 497] width 26 height 26
click at [1096, 560] on button "Edit" at bounding box center [1119, 567] width 117 height 36
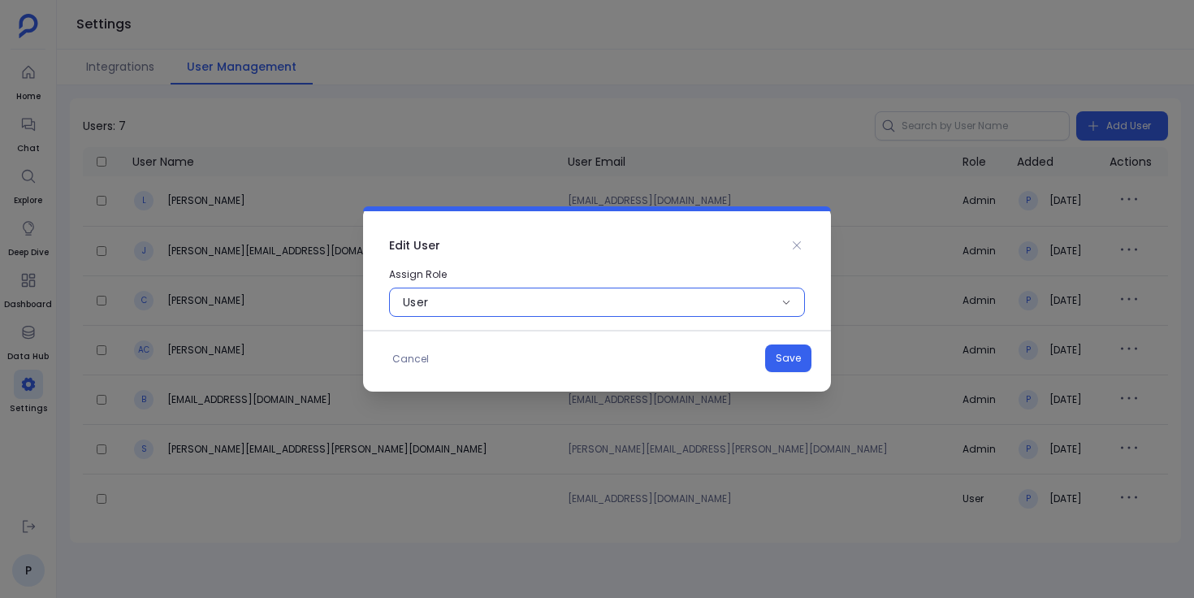
click at [621, 295] on button "user" at bounding box center [597, 302] width 416 height 29
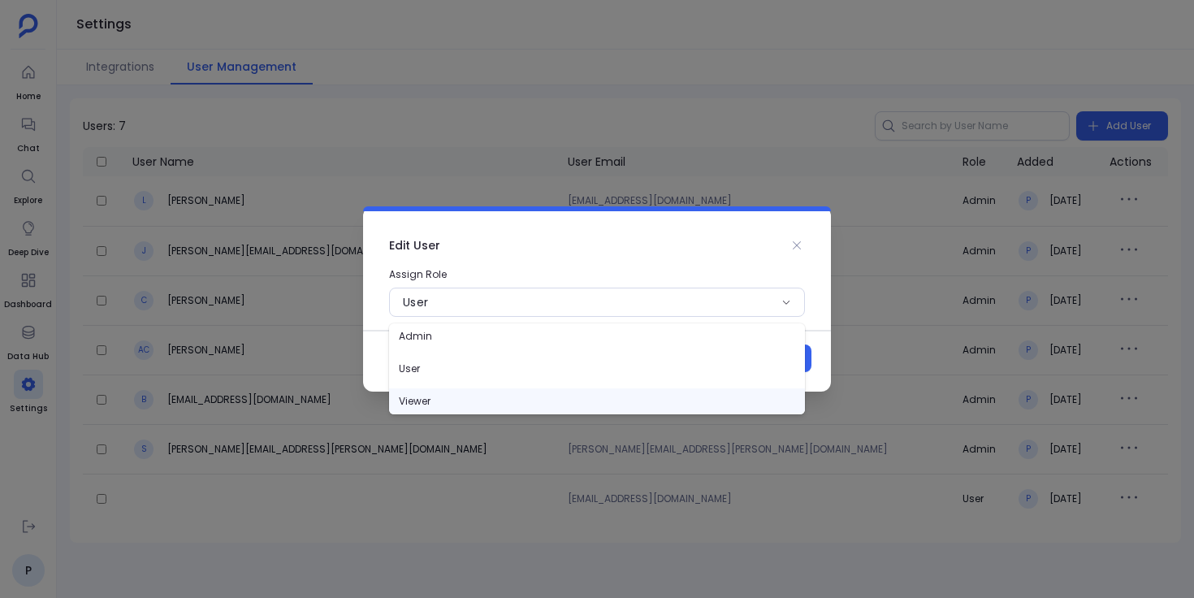
click at [566, 393] on p "Viewer" at bounding box center [597, 401] width 416 height 26
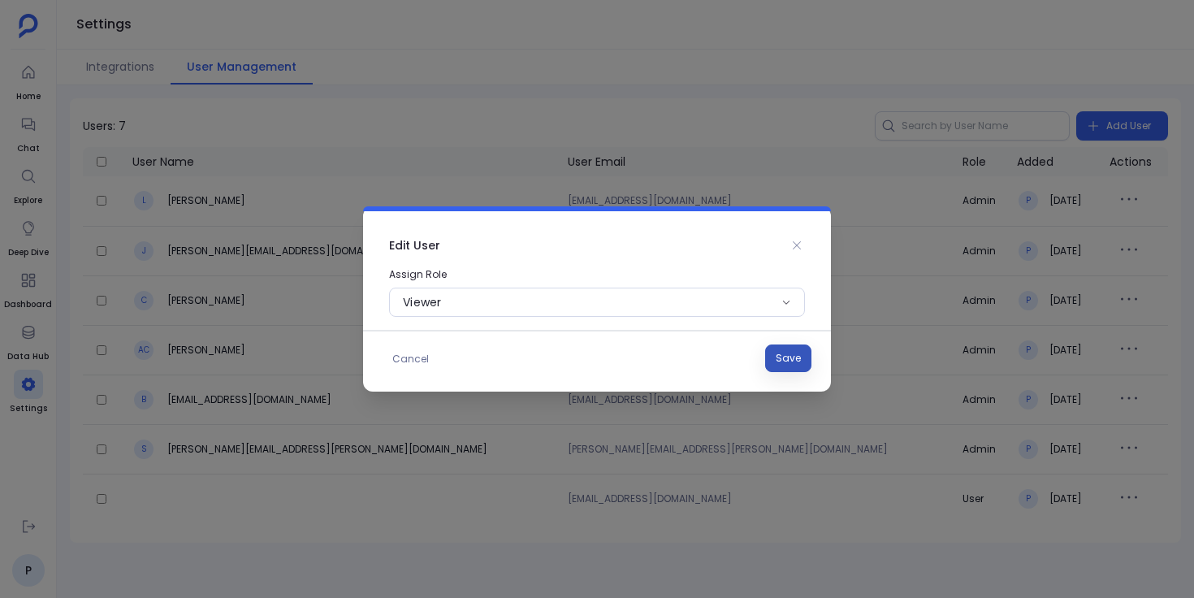
click at [785, 359] on span "Save" at bounding box center [788, 358] width 25 height 16
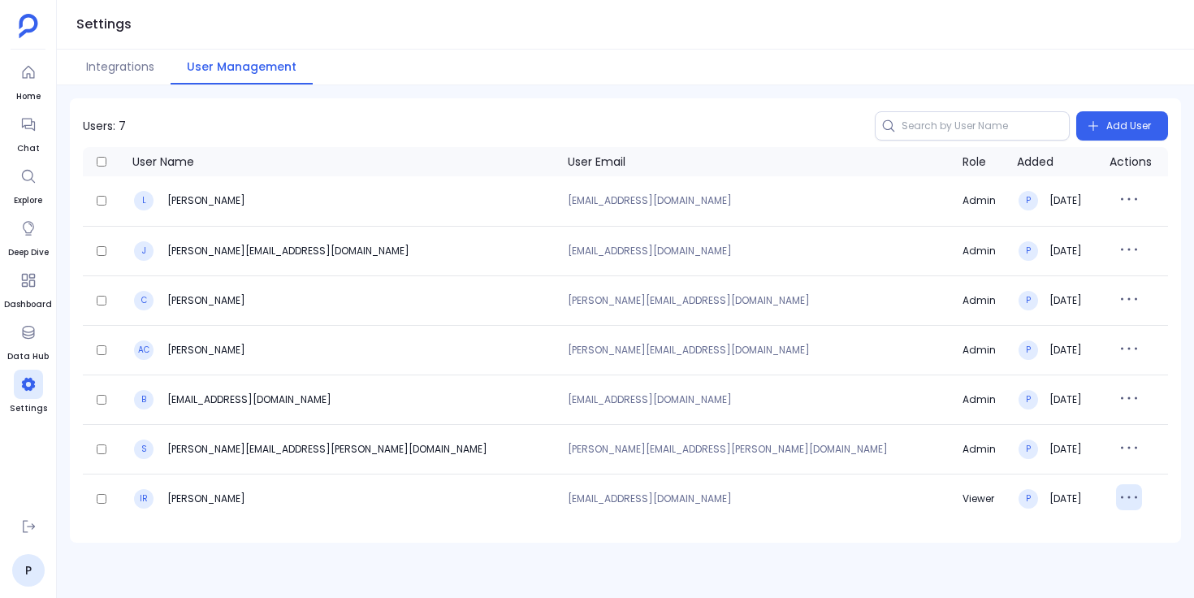
click at [1116, 497] on icon "button" at bounding box center [1129, 497] width 26 height 26
click at [1006, 537] on div at bounding box center [626, 536] width 1112 height 13
click at [1116, 496] on icon "button" at bounding box center [1129, 497] width 26 height 26
click at [1099, 566] on button "Delete" at bounding box center [1119, 567] width 117 height 36
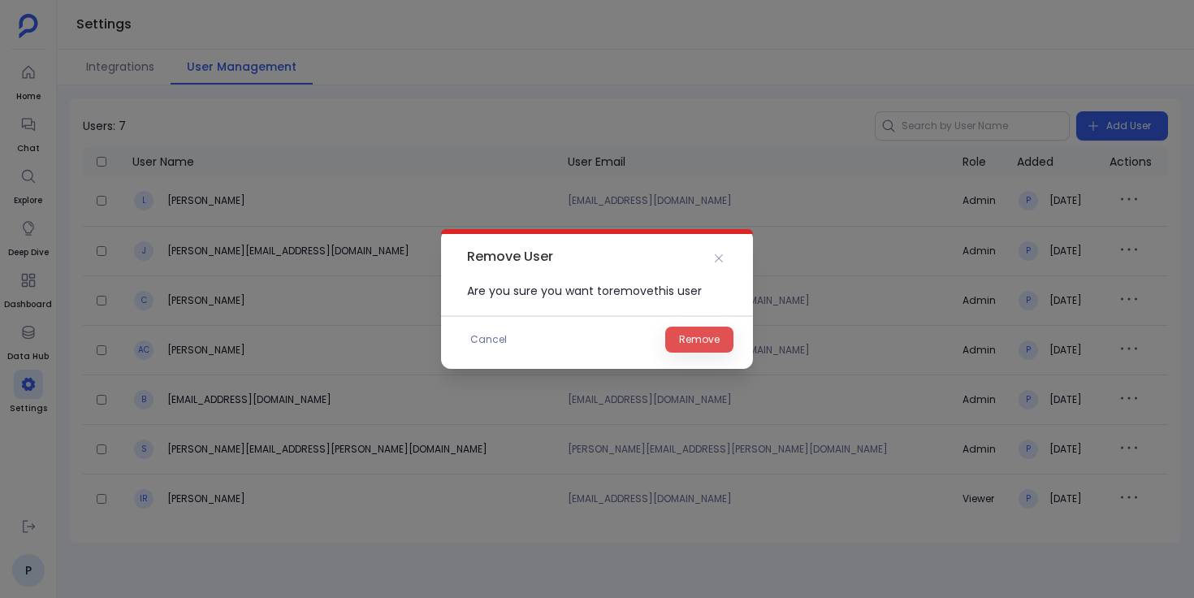
click at [696, 336] on span "Remove" at bounding box center [699, 340] width 41 height 16
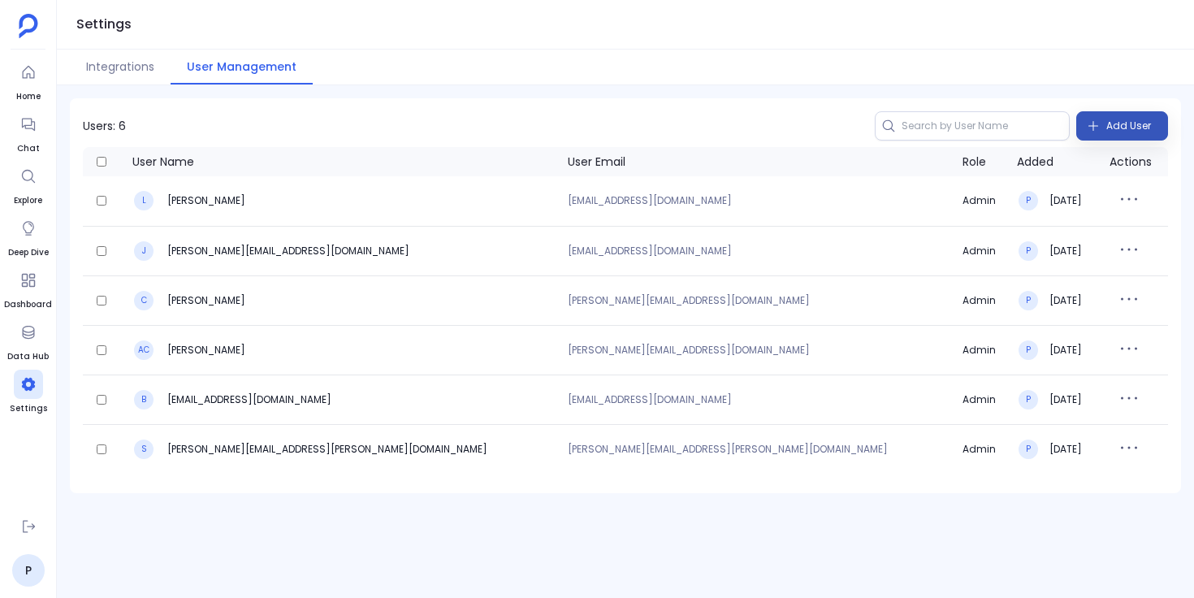
click at [1105, 131] on button "Add User" at bounding box center [1123, 125] width 92 height 29
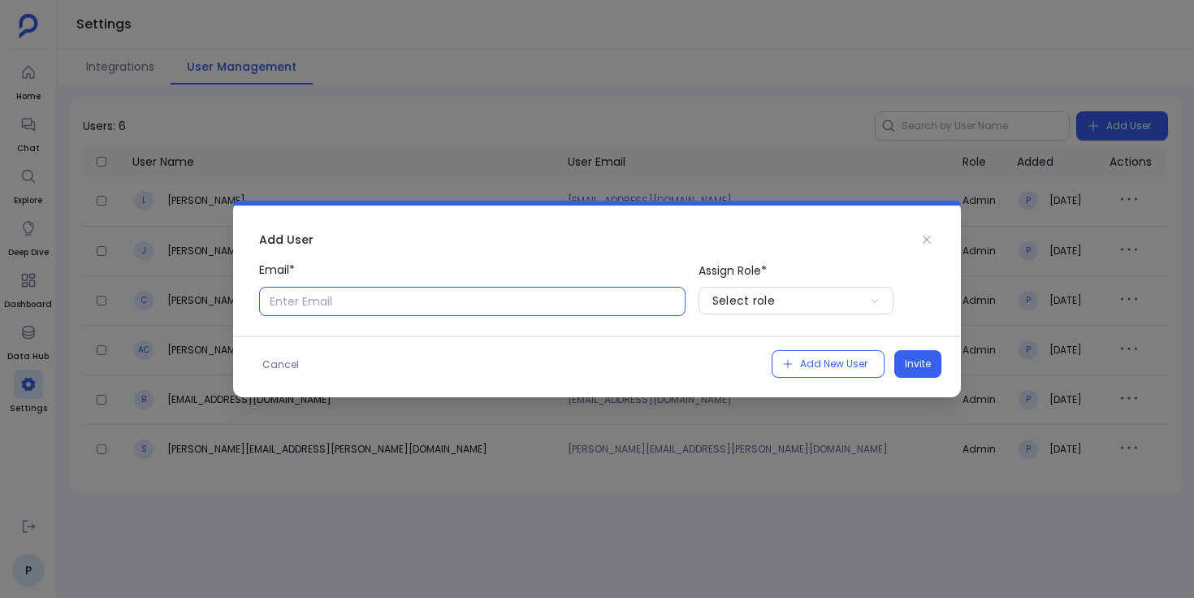
click at [578, 304] on input "Email*" at bounding box center [472, 301] width 427 height 29
type input "[EMAIL_ADDRESS][DOMAIN_NAME]"
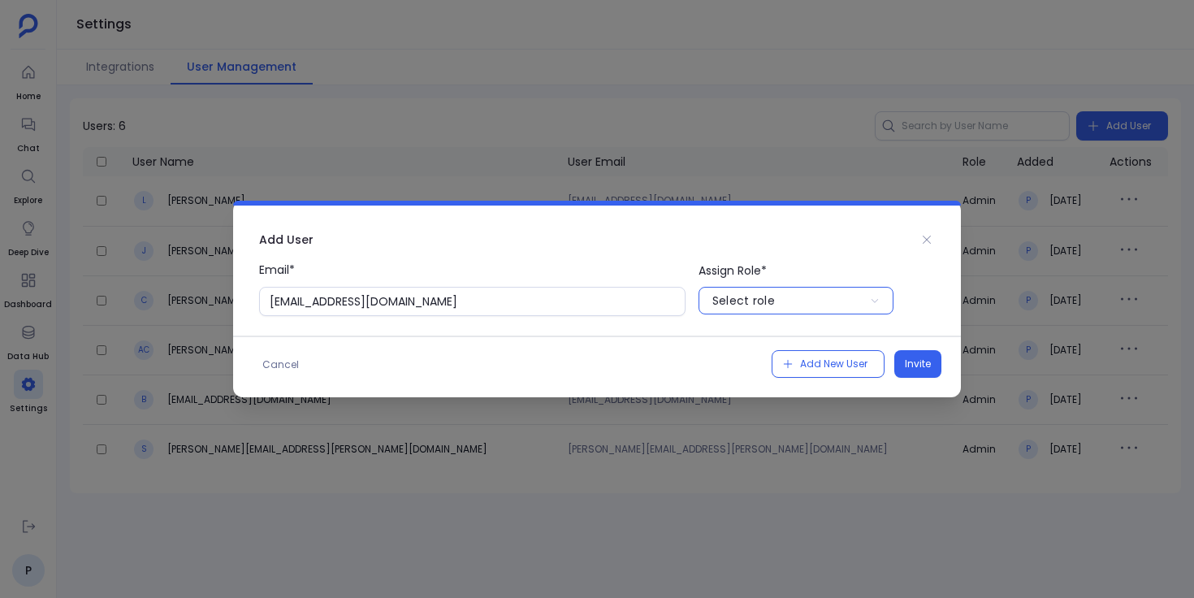
click at [765, 306] on div "Select role" at bounding box center [744, 301] width 63 height 16
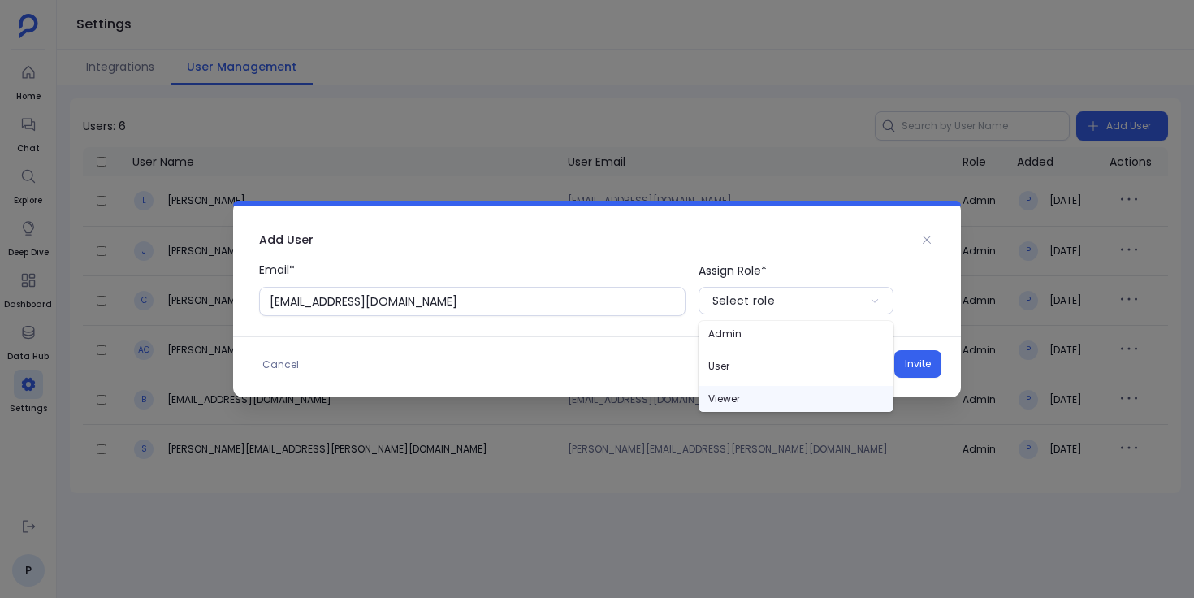
click at [746, 401] on p "Viewer" at bounding box center [796, 399] width 195 height 26
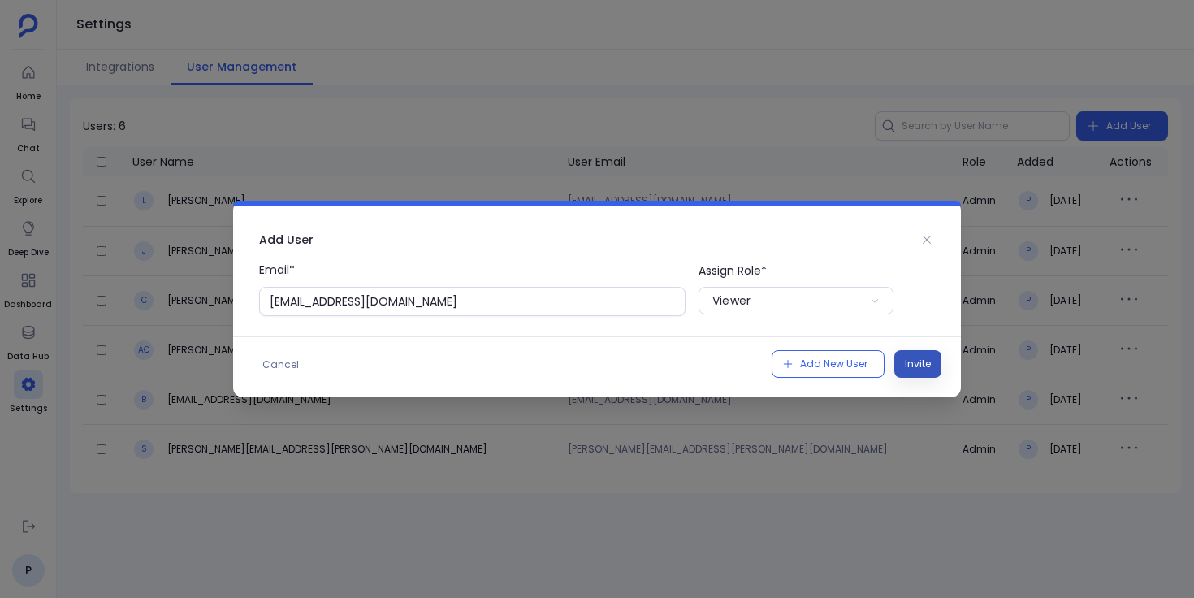
click at [924, 362] on span "Invite" at bounding box center [918, 364] width 26 height 16
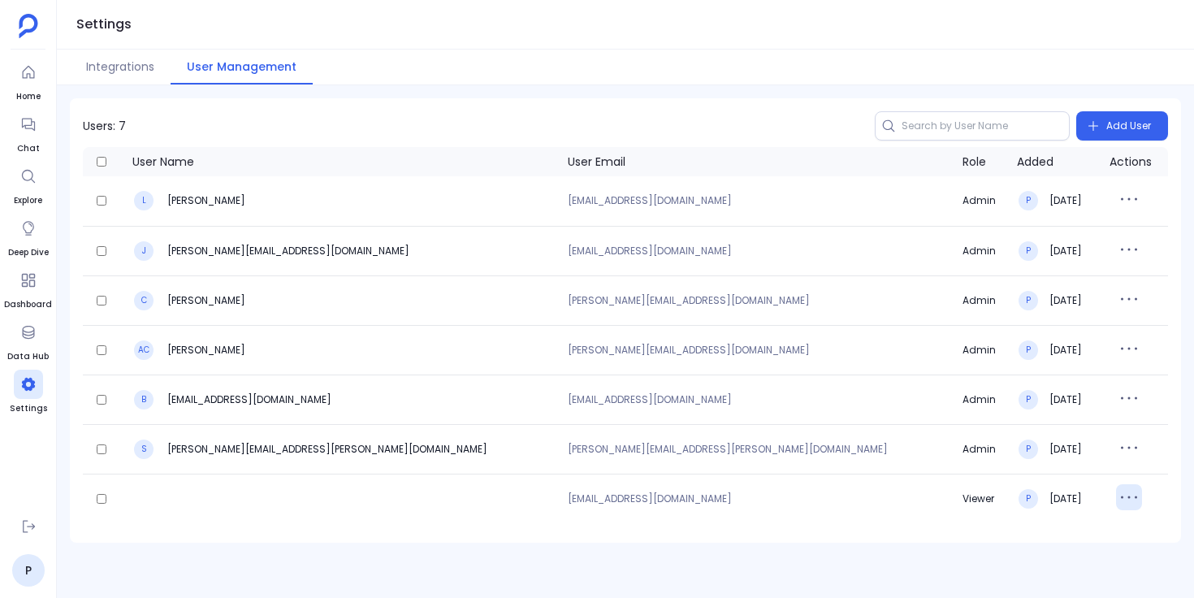
click at [1116, 492] on icon "button" at bounding box center [1129, 497] width 26 height 26
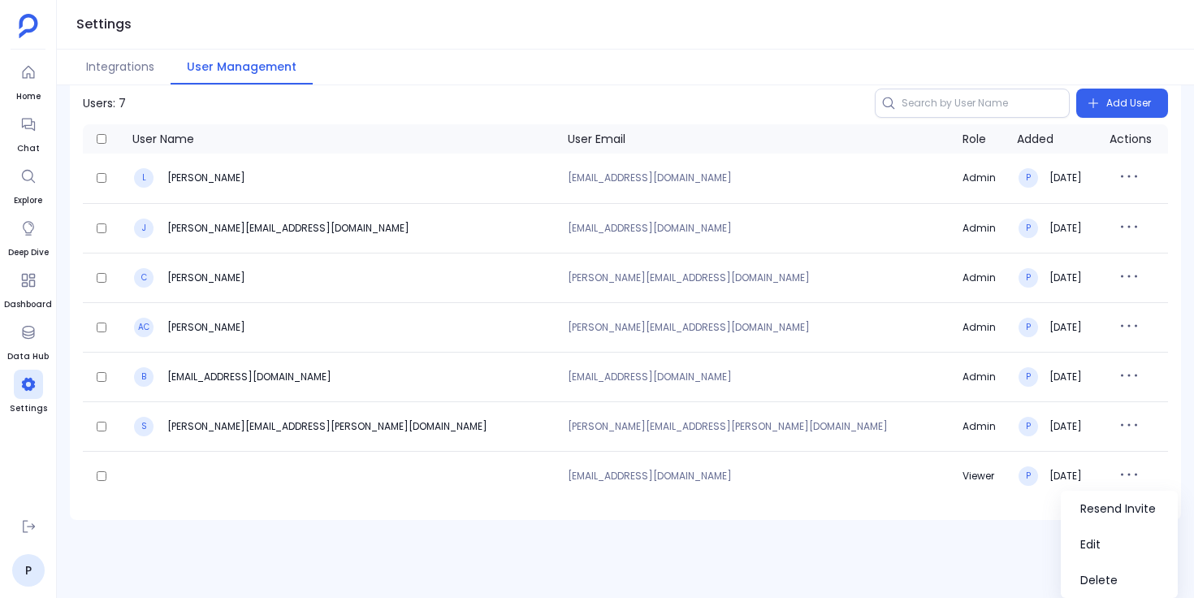
click at [925, 540] on div "Users: 7 Add User User Name User Email Role Added Actions L [PERSON_NAME] [EMAI…" at bounding box center [626, 341] width 1138 height 513
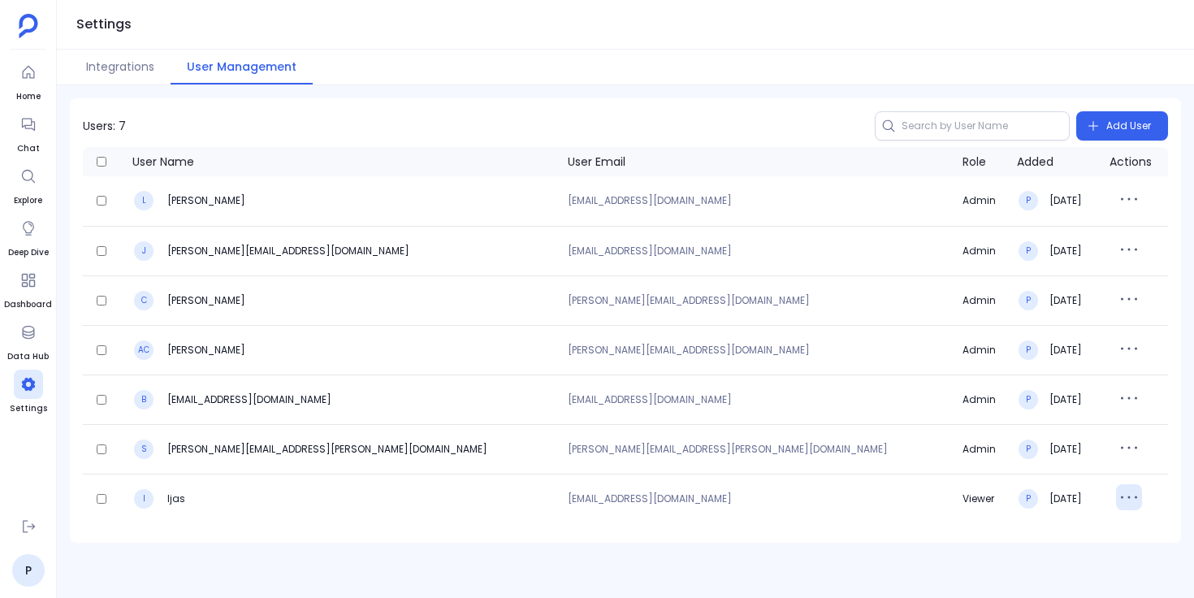
click at [1116, 498] on icon "button" at bounding box center [1129, 497] width 26 height 26
click at [1094, 565] on button "Delete" at bounding box center [1119, 567] width 117 height 36
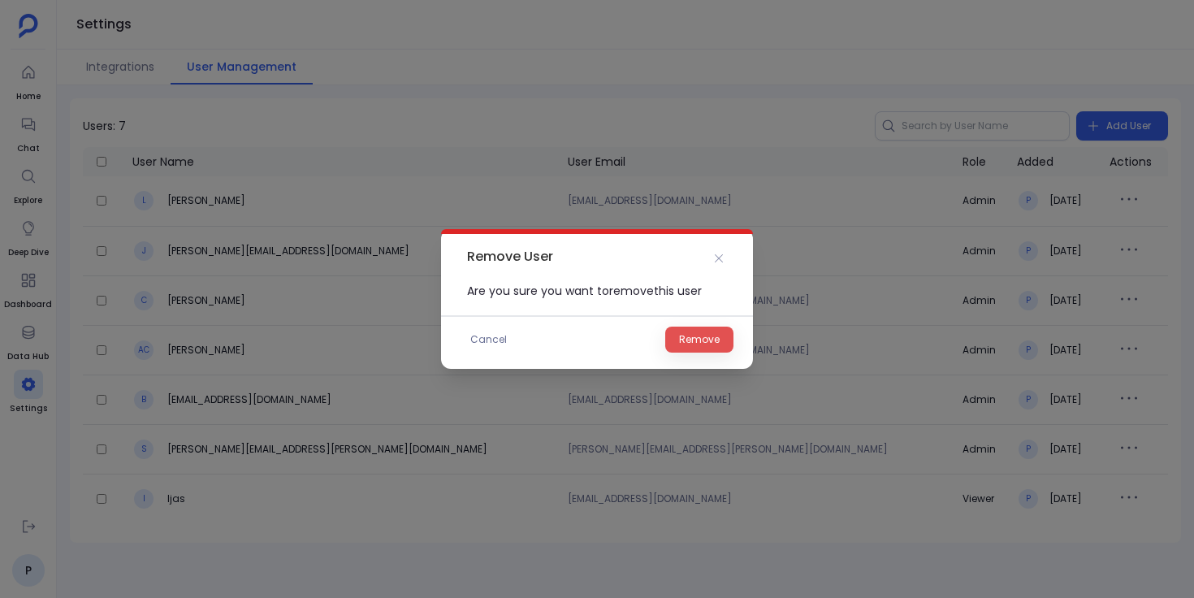
click at [709, 340] on span "Remove" at bounding box center [699, 340] width 41 height 16
